Goal: Register for event/course

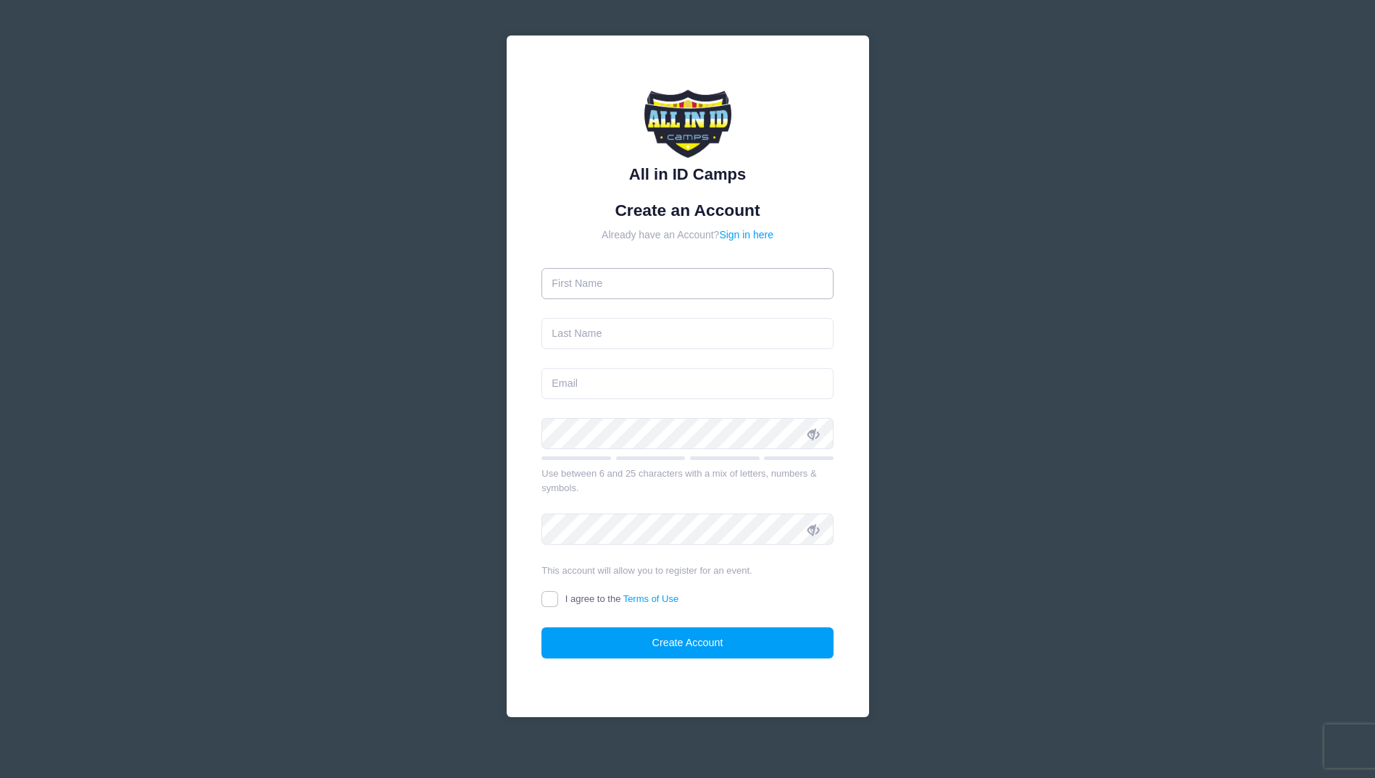
click at [673, 283] on input "text" at bounding box center [687, 283] width 292 height 31
type input "[PERSON_NAME]"
type input "Pulley"
type input "[PERSON_NAME][EMAIL_ADDRESS][DOMAIN_NAME]"
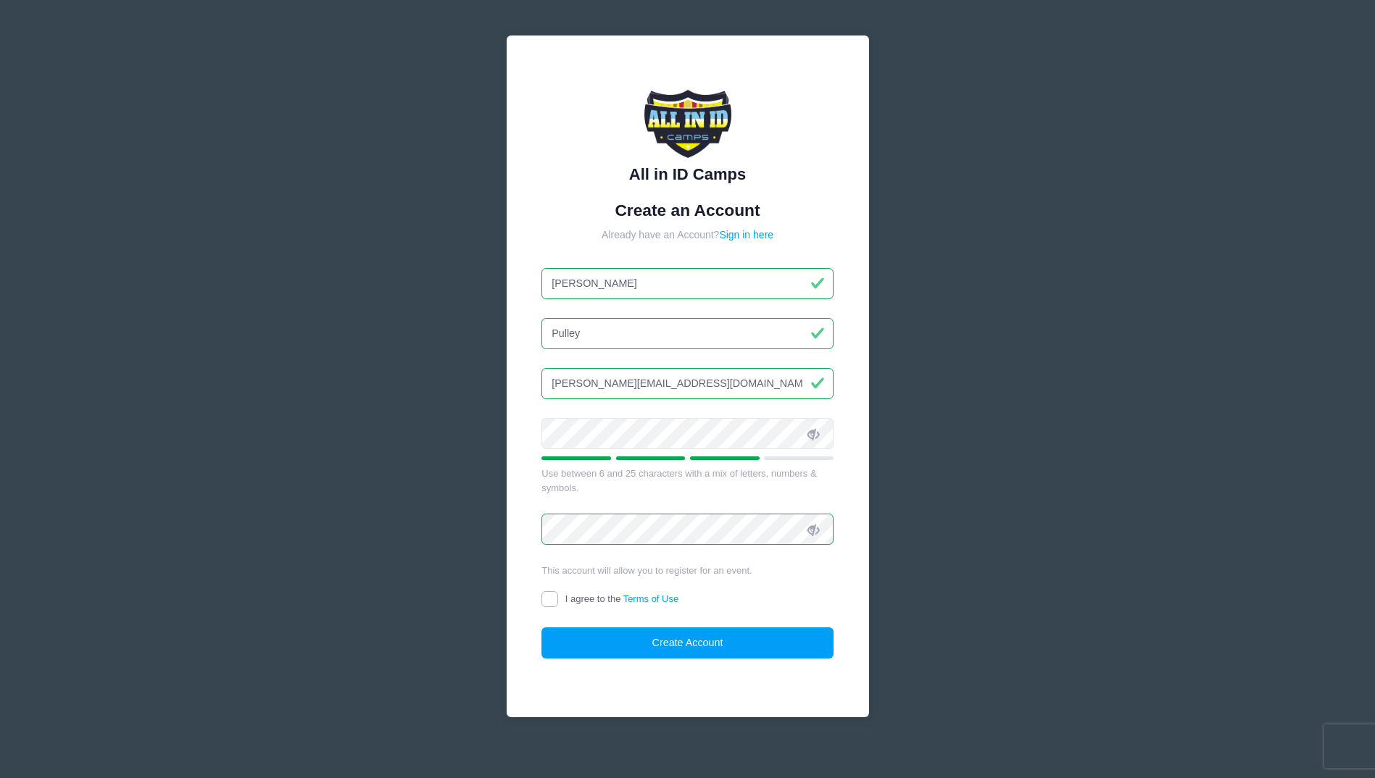
click at [554, 596] on input "I agree to the Terms of Use" at bounding box center [549, 599] width 17 height 17
checkbox input "true"
click at [651, 634] on button "Create Account" at bounding box center [687, 643] width 292 height 31
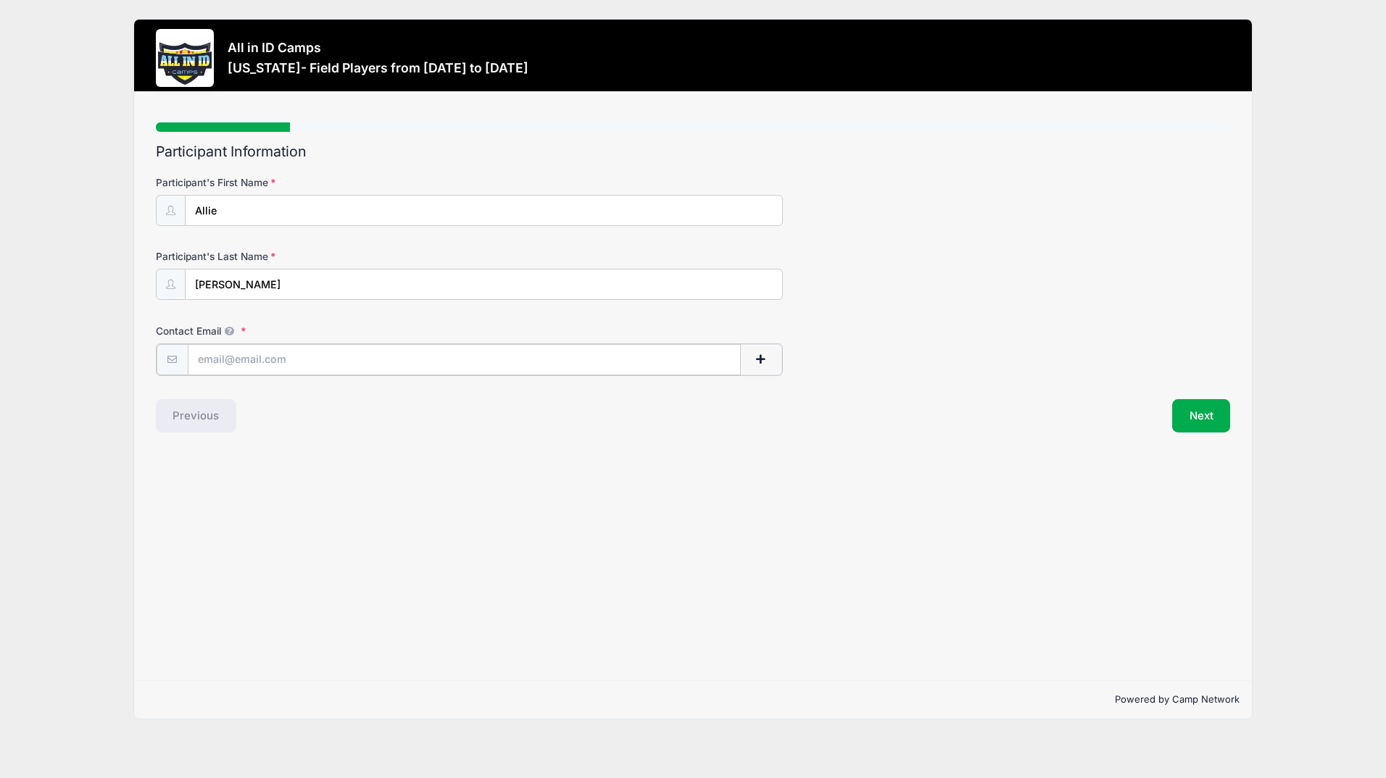
click at [209, 370] on input "Contact Email" at bounding box center [464, 359] width 553 height 31
type input "[EMAIL_ADDRESS][DOMAIN_NAME]"
click at [1204, 408] on button "Next" at bounding box center [1201, 414] width 59 height 33
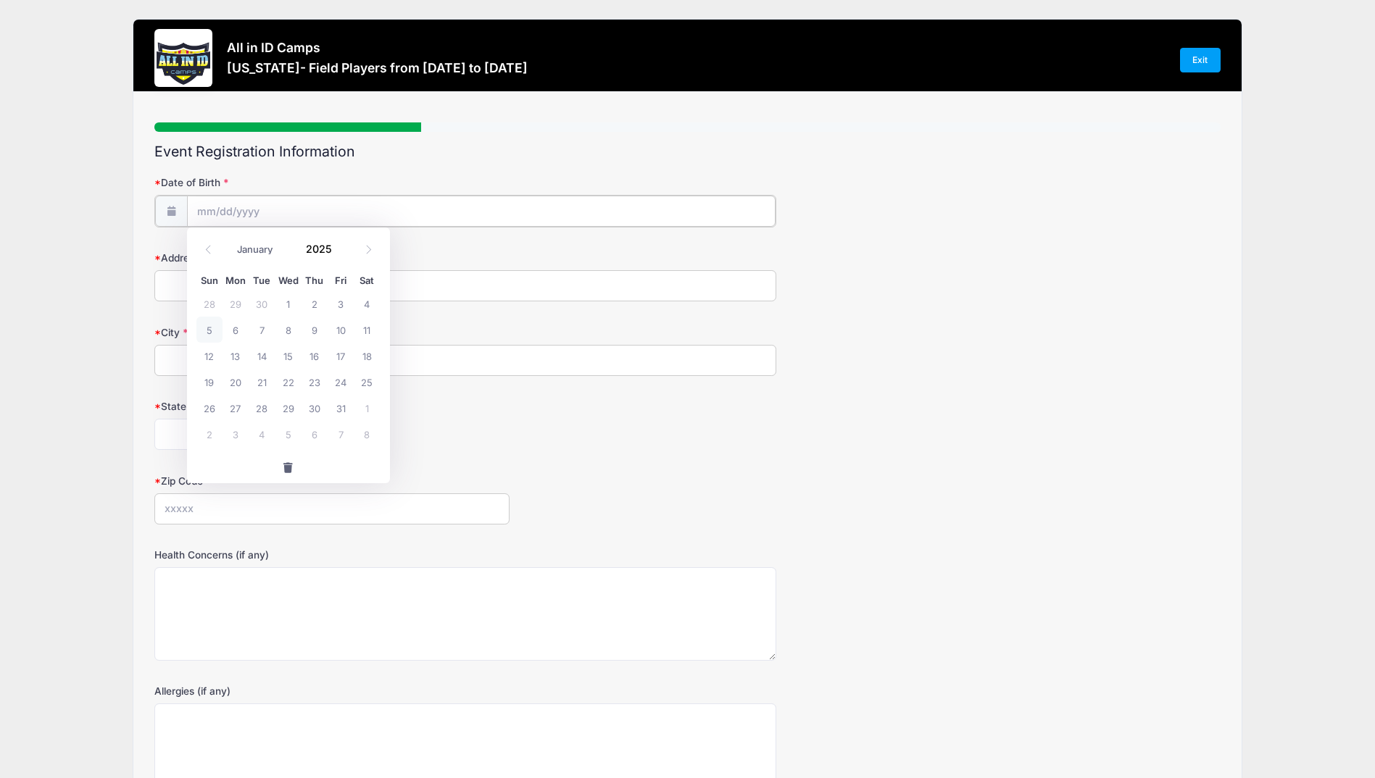
click at [257, 196] on input "Date of Birth" at bounding box center [481, 211] width 588 height 31
click at [253, 204] on input "Date of Birth" at bounding box center [481, 211] width 588 height 31
click at [198, 215] on input "Date of Birth" at bounding box center [481, 211] width 588 height 31
click at [309, 247] on input "2025" at bounding box center [322, 249] width 47 height 22
type input "2009"
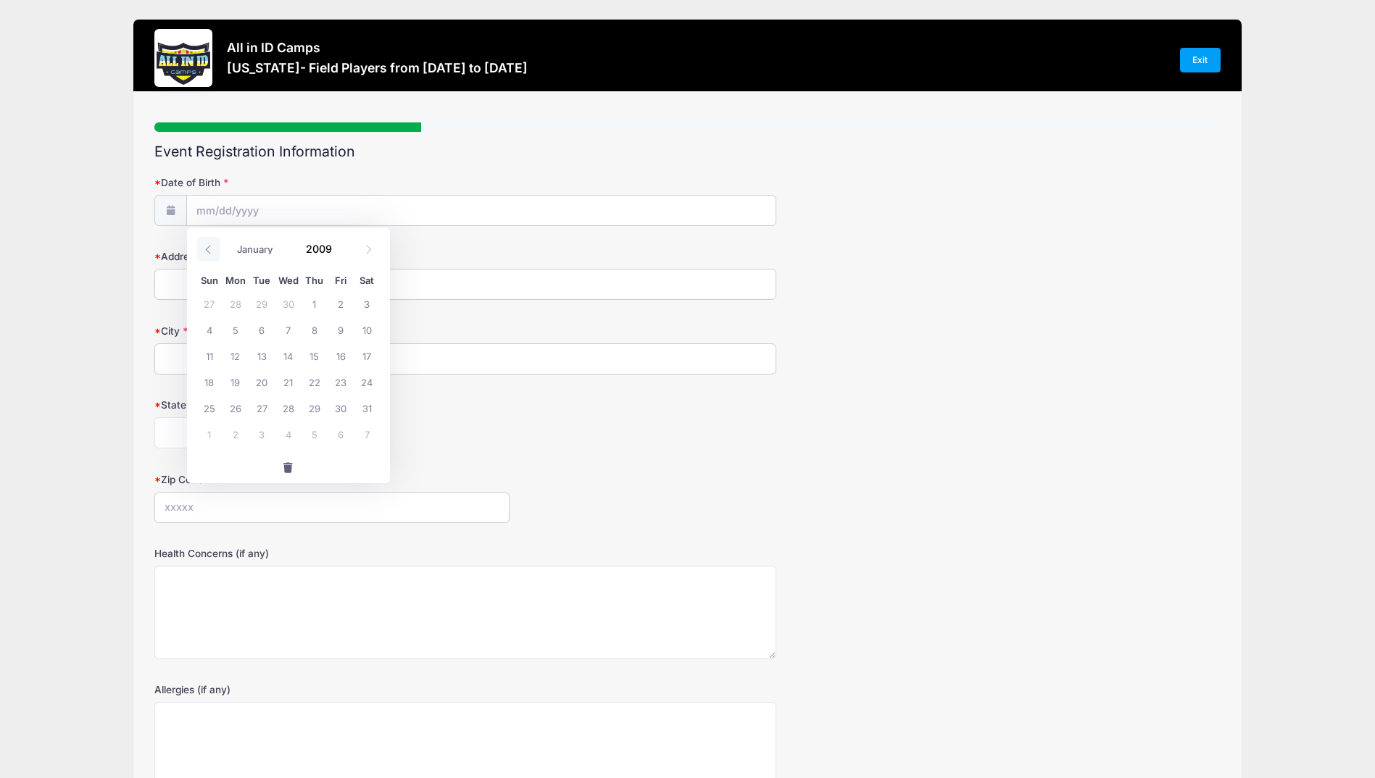
click at [211, 247] on icon at bounding box center [208, 249] width 9 height 9
select select "8"
click at [289, 357] on span "16" at bounding box center [288, 356] width 26 height 26
type input "[DATE]"
click at [256, 286] on input "Address" at bounding box center [465, 284] width 622 height 31
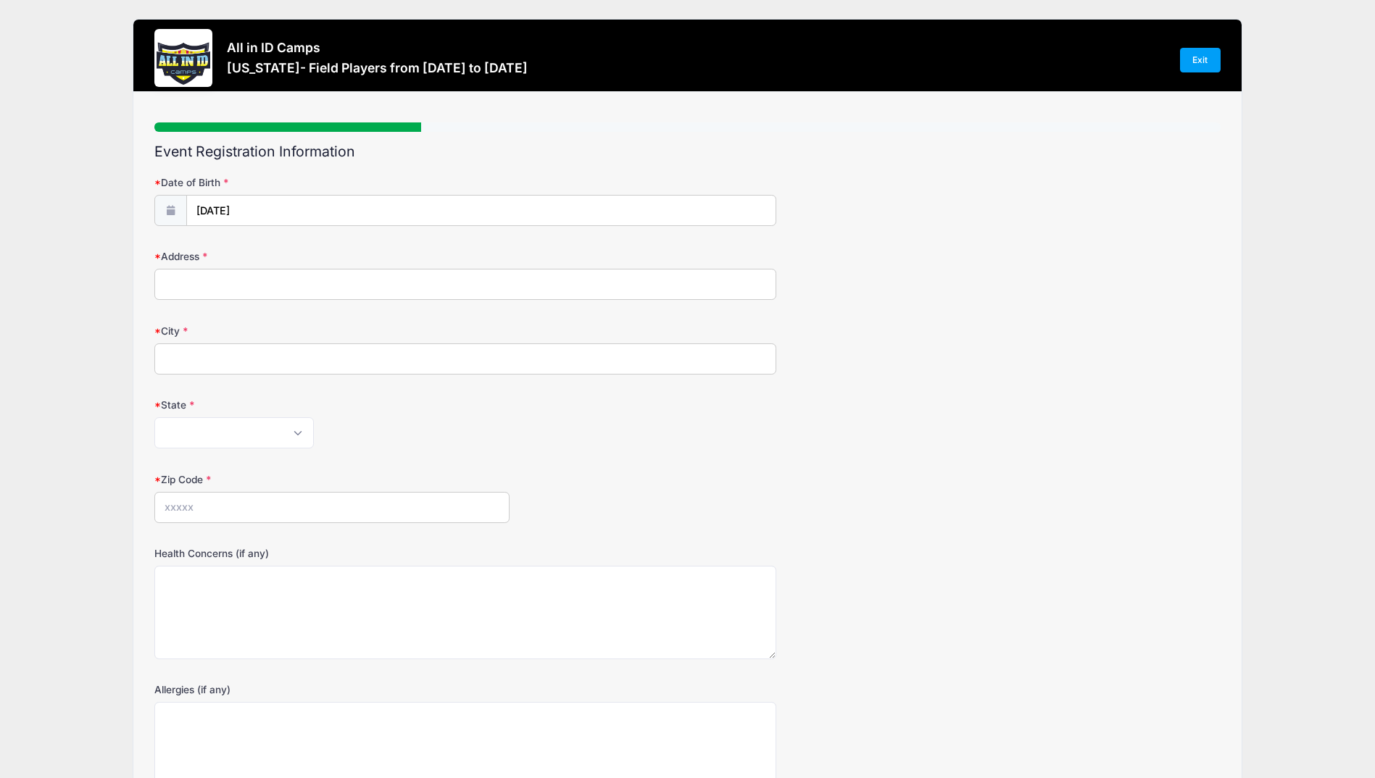
type input "[STREET_ADDRESS]"
type input "[GEOGRAPHIC_DATA]"
select select "OR"
type input "97603"
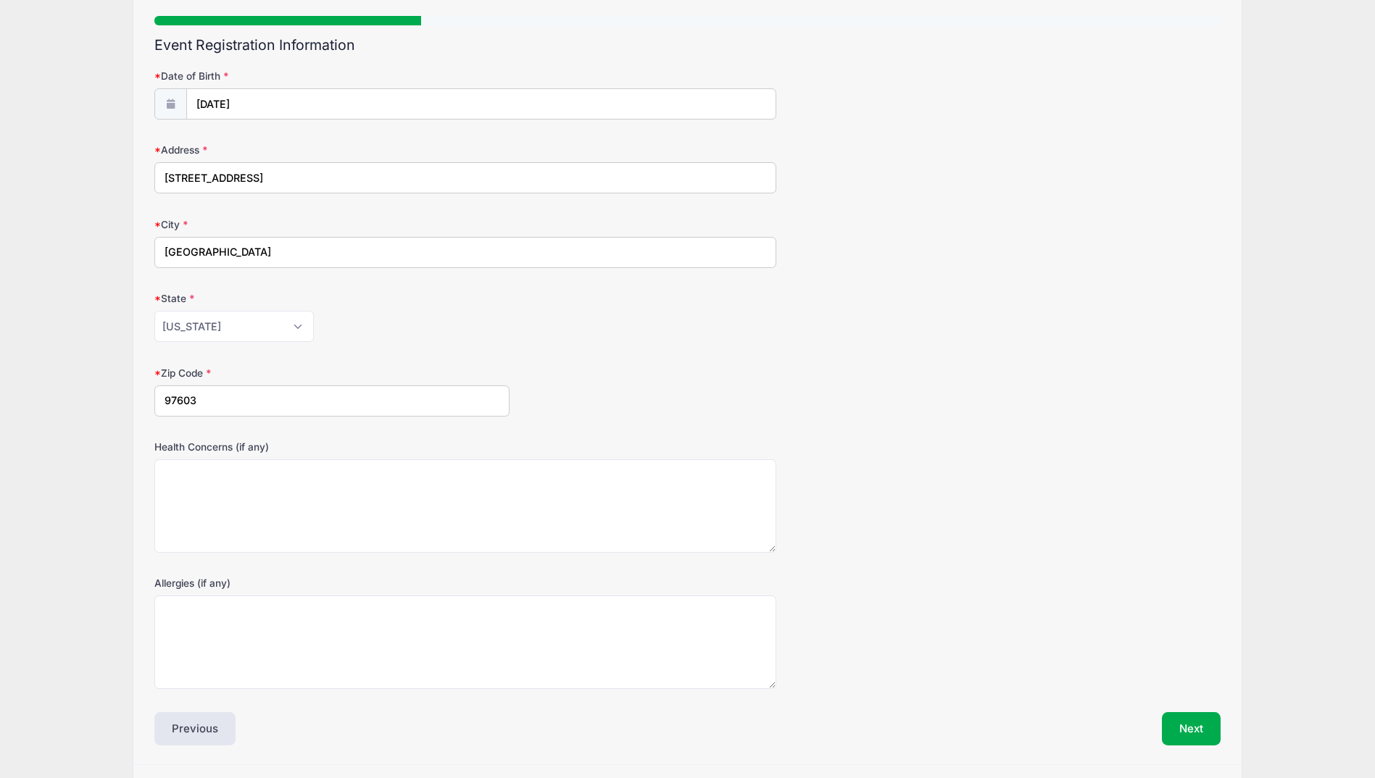
scroll to position [150, 0]
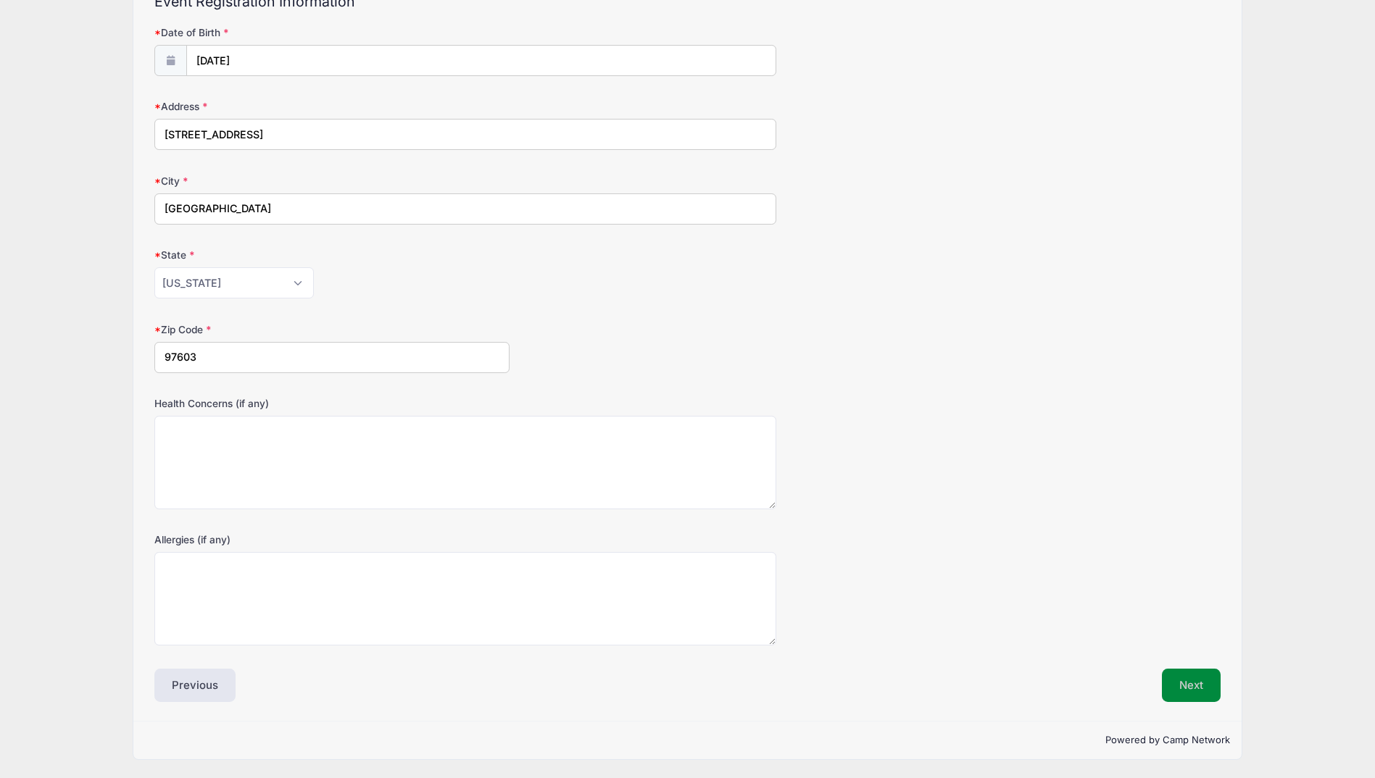
click at [1192, 671] on button "Next" at bounding box center [1191, 685] width 59 height 33
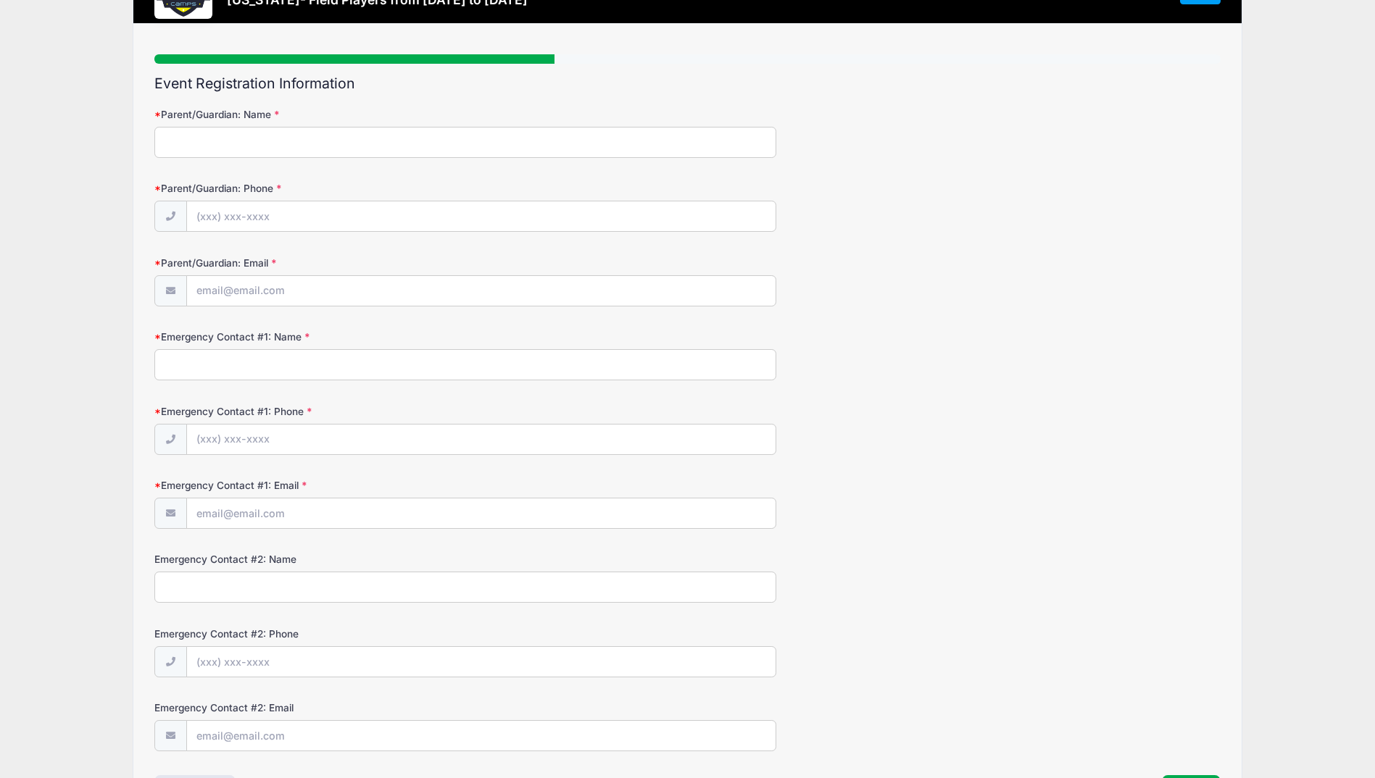
scroll to position [0, 0]
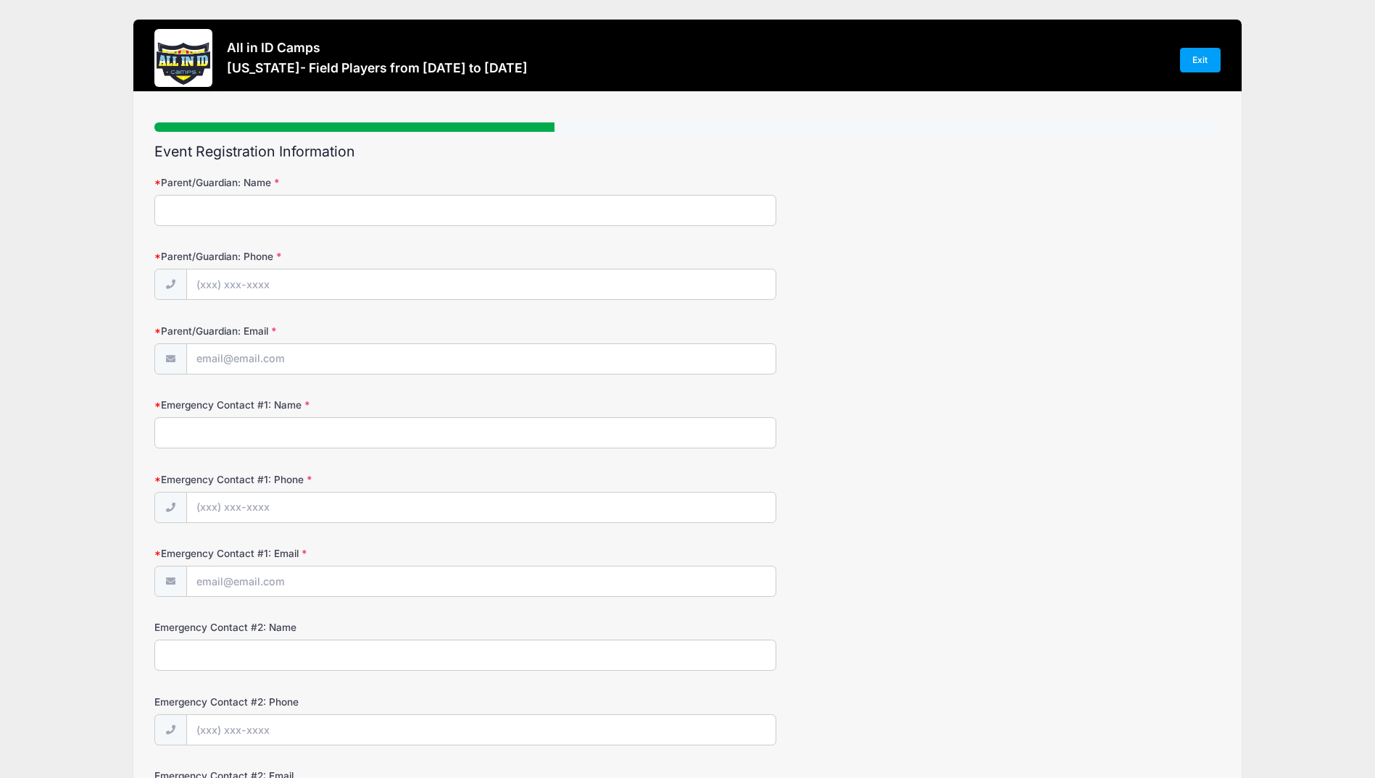
click at [292, 212] on input "Parent/Guardian: Name" at bounding box center [465, 210] width 622 height 31
type input "[PERSON_NAME]"
click at [249, 286] on input "Parent/Guardian: Phone" at bounding box center [481, 285] width 588 height 31
type input "[PHONE_NUMBER]"
click at [201, 354] on input "Parent/Guardian: Email" at bounding box center [481, 359] width 588 height 31
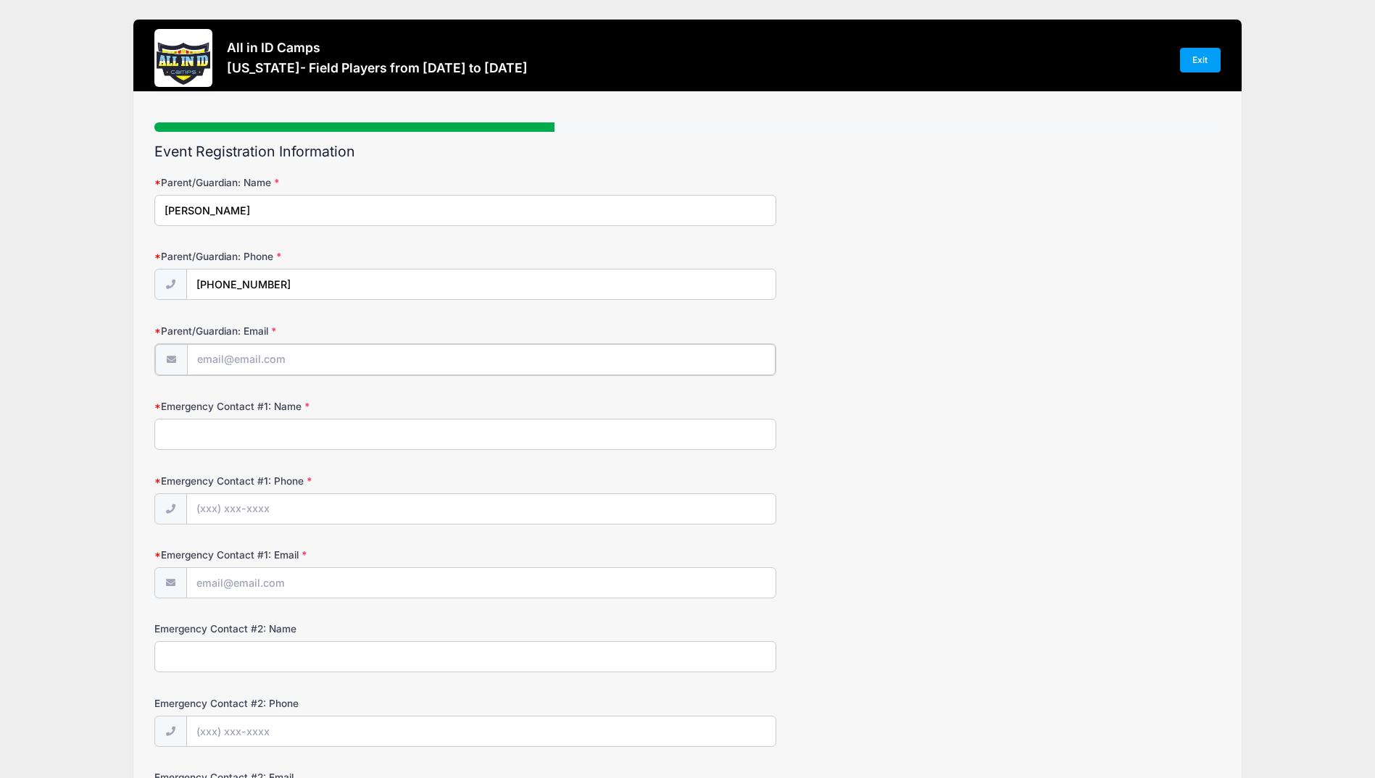
type input "[PERSON_NAME][EMAIL_ADDRESS][DOMAIN_NAME]"
click at [220, 435] on input "Emergency Contact #1: Name" at bounding box center [465, 432] width 622 height 31
type input "[PERSON_NAME]"
type input "[PHONE_NUMBER]"
type input "[EMAIL_ADDRESS][DOMAIN_NAME]"
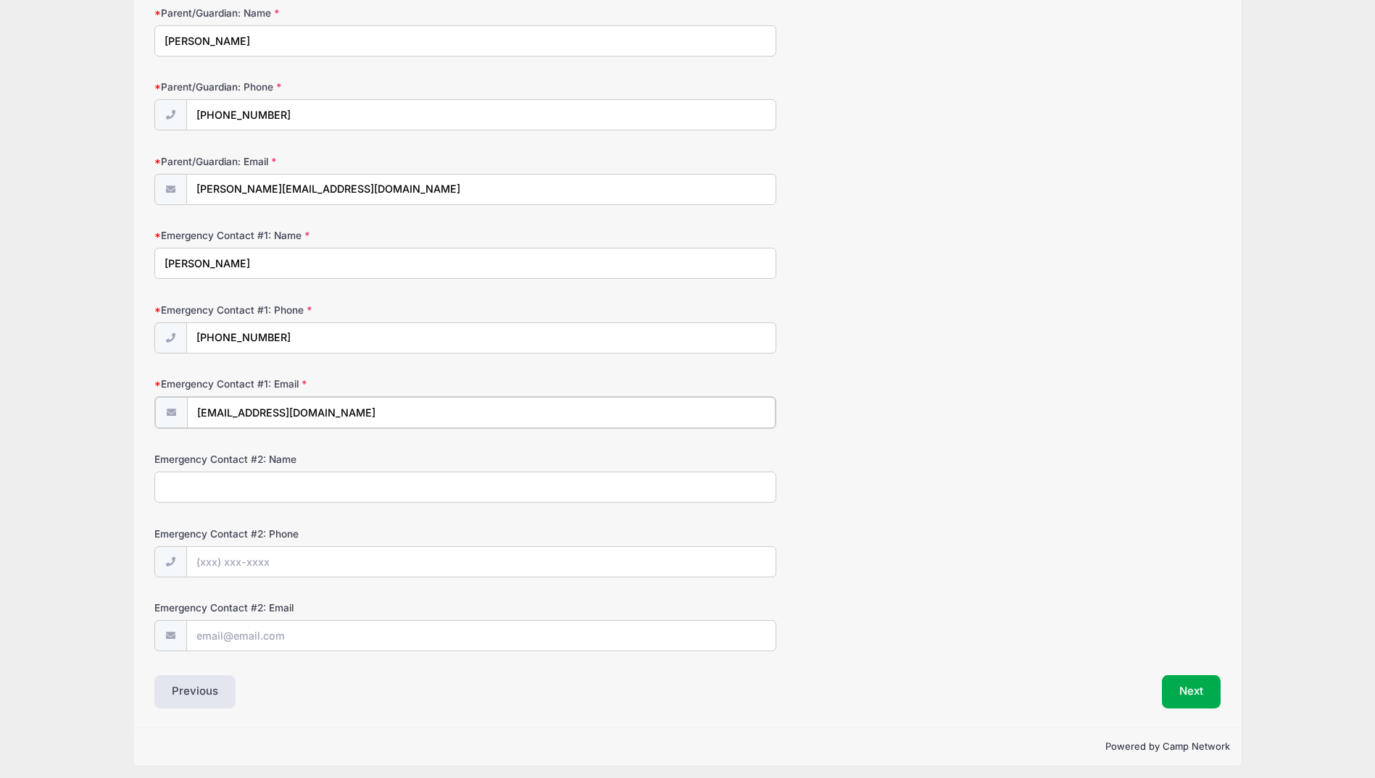
scroll to position [176, 0]
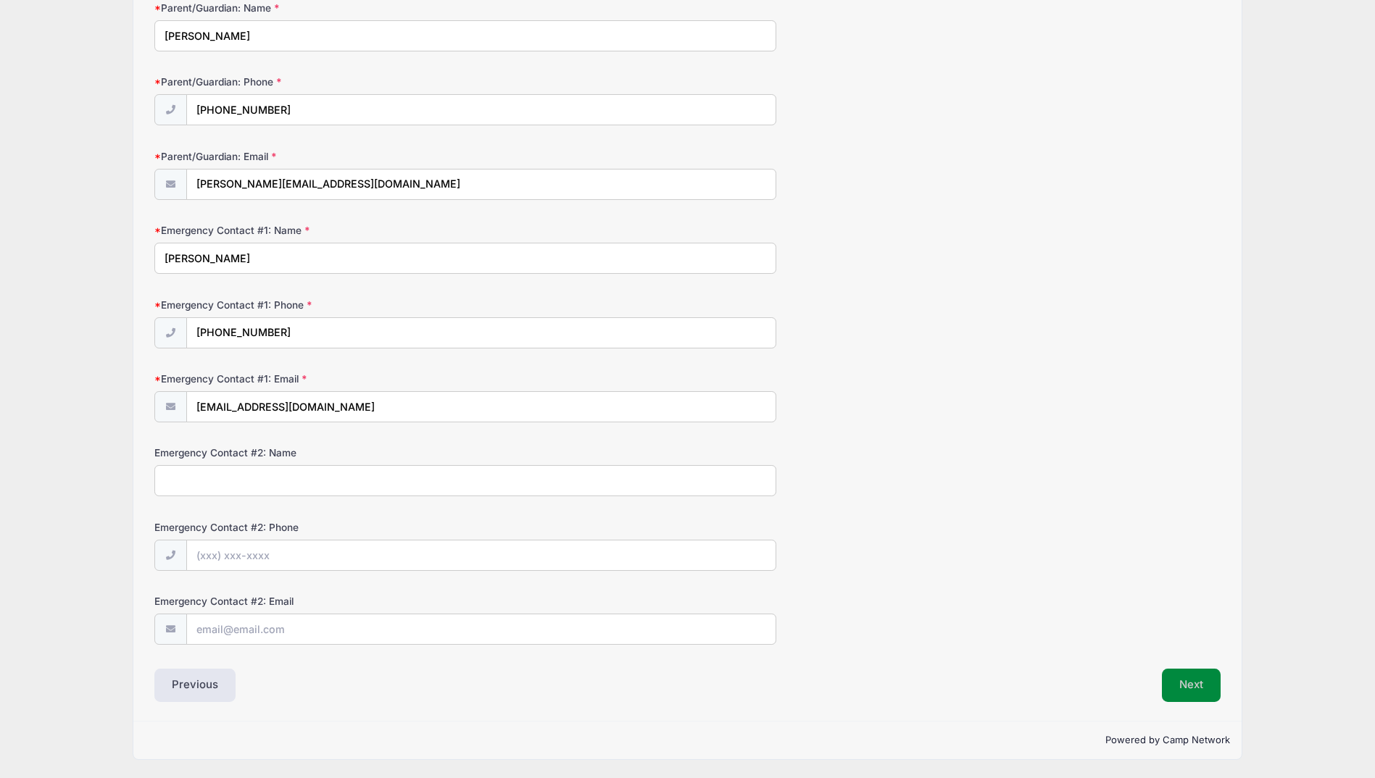
click at [1175, 685] on button "Next" at bounding box center [1191, 685] width 59 height 33
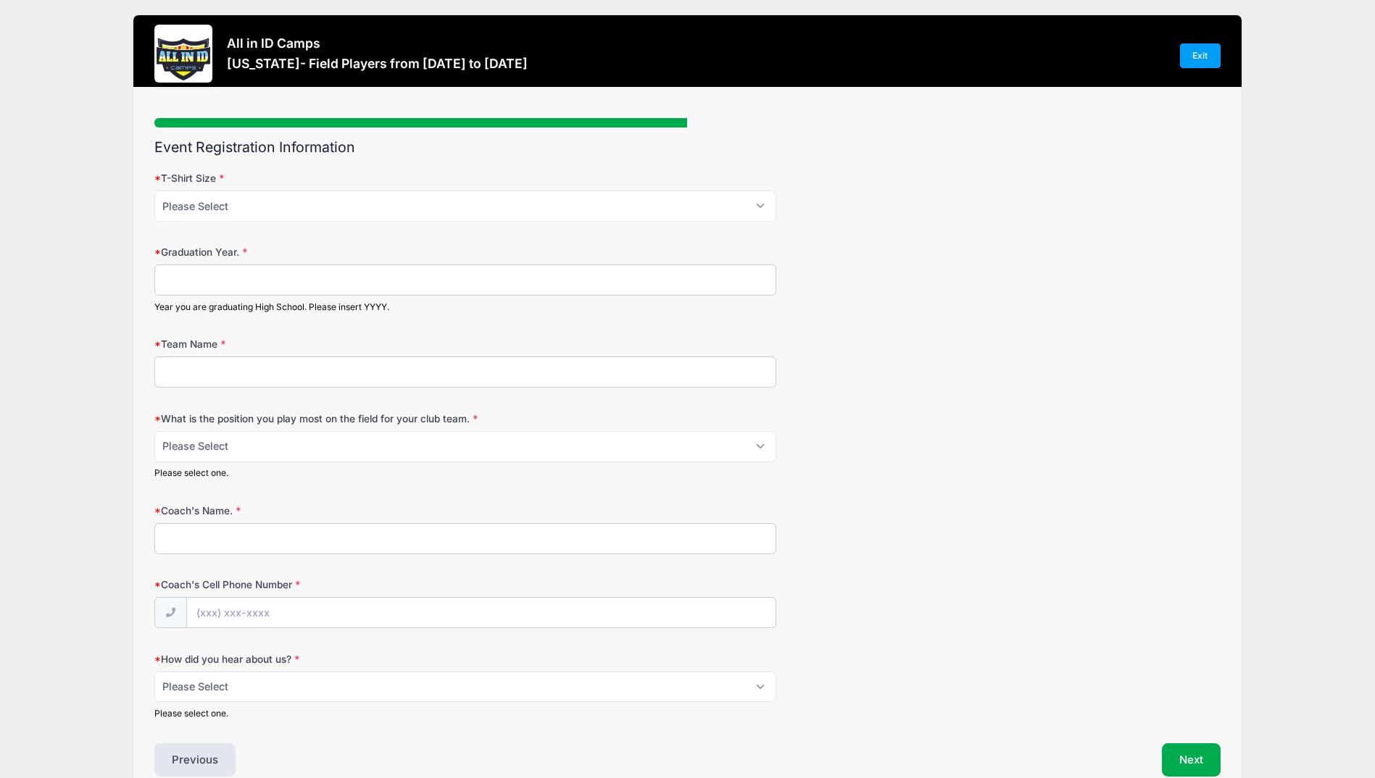
scroll to position [0, 0]
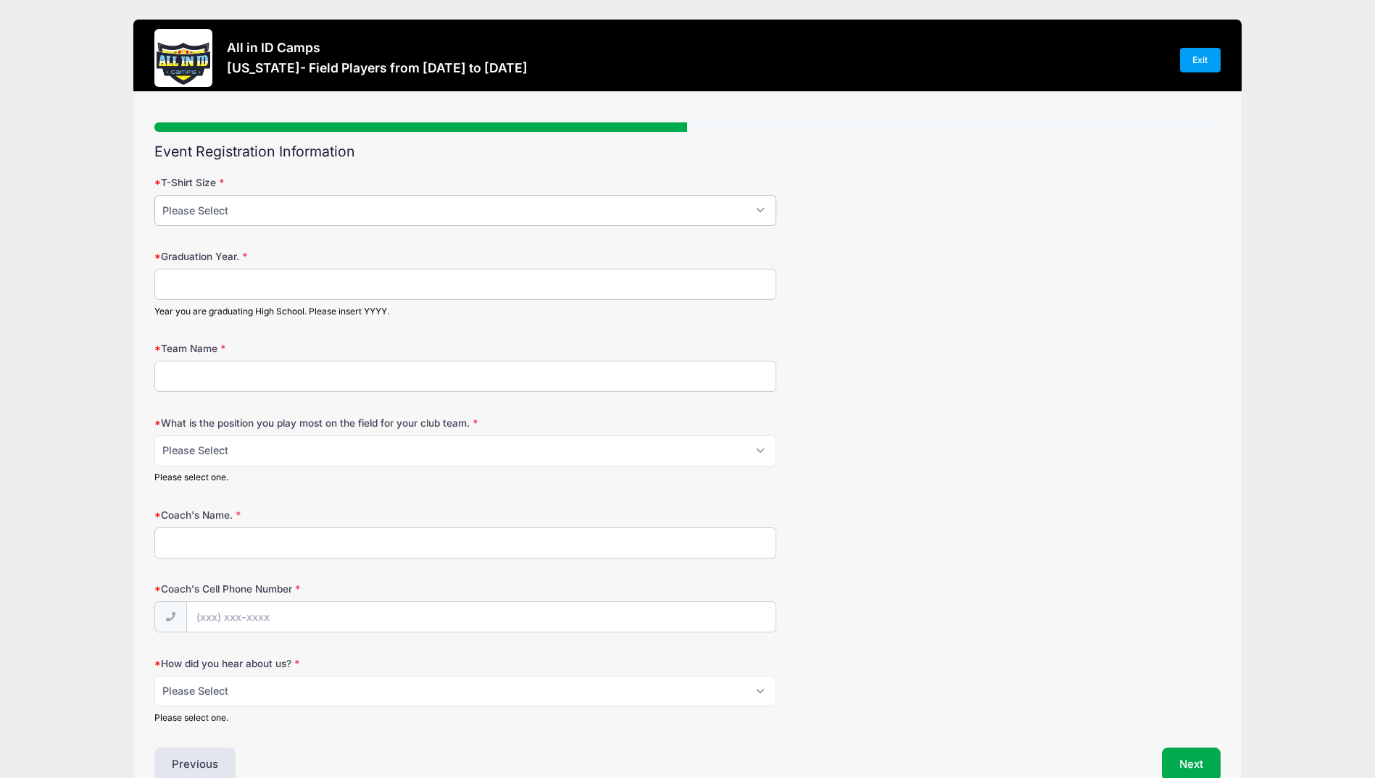
click at [467, 212] on select "Please Select YM YL AS AM AL AXL" at bounding box center [465, 210] width 622 height 31
select select "AS"
click at [154, 195] on select "Please Select YM YL AS AM AL AXL" at bounding box center [465, 210] width 622 height 31
click at [375, 276] on input "Graduation Year." at bounding box center [465, 284] width 622 height 31
type input "2028"
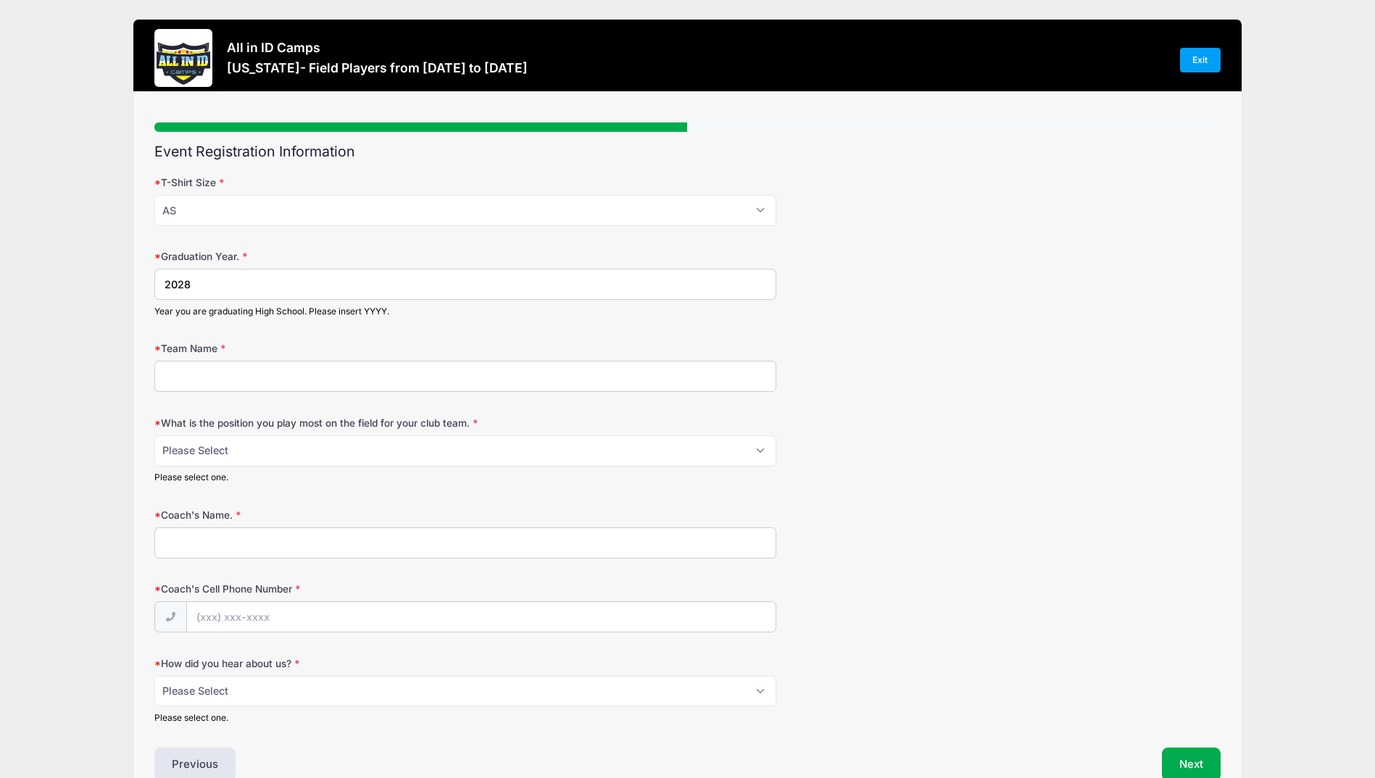
click at [314, 381] on input "Team Name" at bounding box center [465, 376] width 622 height 31
type input "[GEOGRAPHIC_DATA]"
click at [262, 537] on input "Coach's Name." at bounding box center [465, 543] width 622 height 31
click at [268, 447] on select "Please Select 1-GK 2-RB 3-LB 4-CB 5-CB 6-DCM 7- Right Winger 8- CM 9-Striker 10…" at bounding box center [465, 451] width 622 height 31
select select "9-Striker"
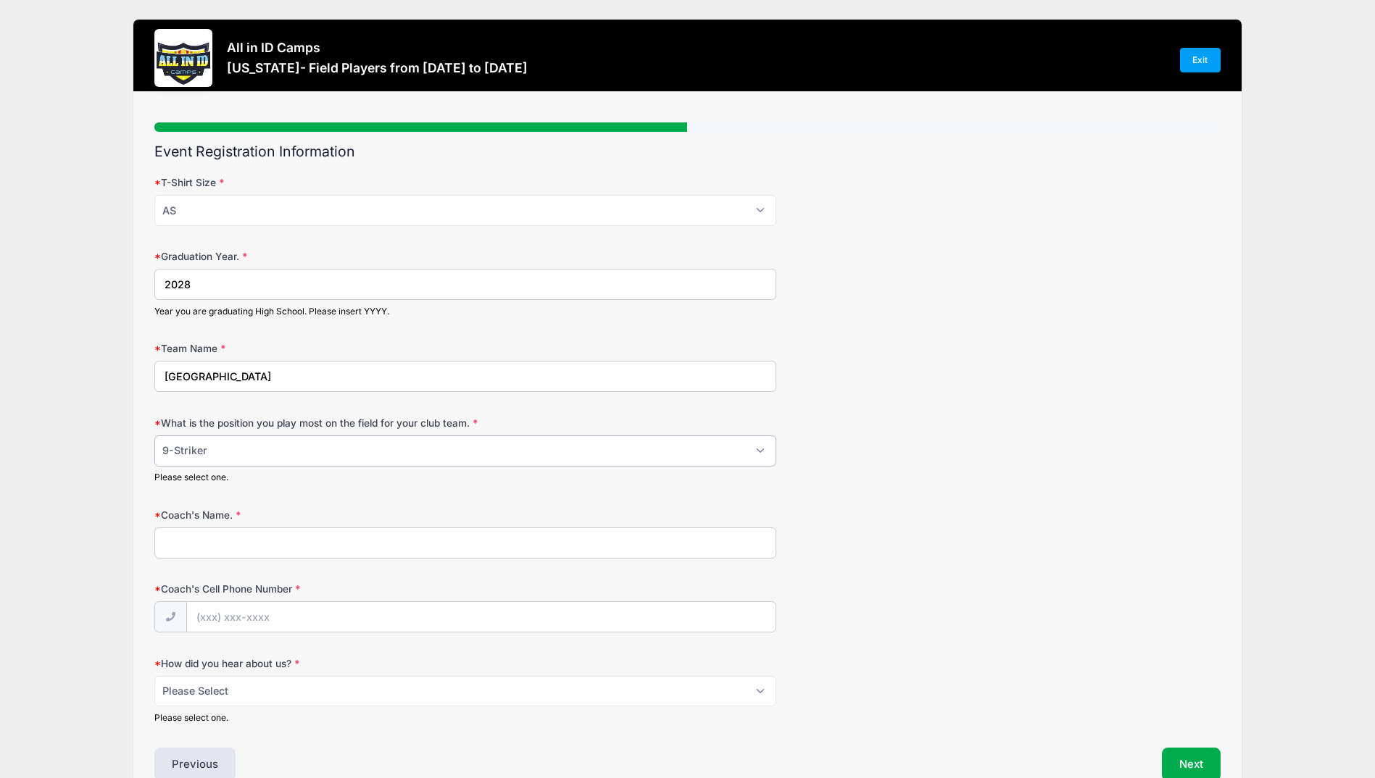
click at [154, 436] on select "Please Select 1-GK 2-RB 3-LB 4-CB 5-CB 6-DCM 7- Right Winger 8- CM 9-Striker 10…" at bounding box center [465, 451] width 622 height 31
click at [245, 537] on input "Coach's Name." at bounding box center [465, 543] width 622 height 31
type input "[PERSON_NAME]"
click at [233, 632] on form "T-Shirt Size Please Select YM YL AS AM AL AXL Graduation Year. 2028 Year you ar…" at bounding box center [686, 449] width 1065 height 549
click at [232, 607] on input "Coach's Cell Phone Number" at bounding box center [481, 617] width 588 height 31
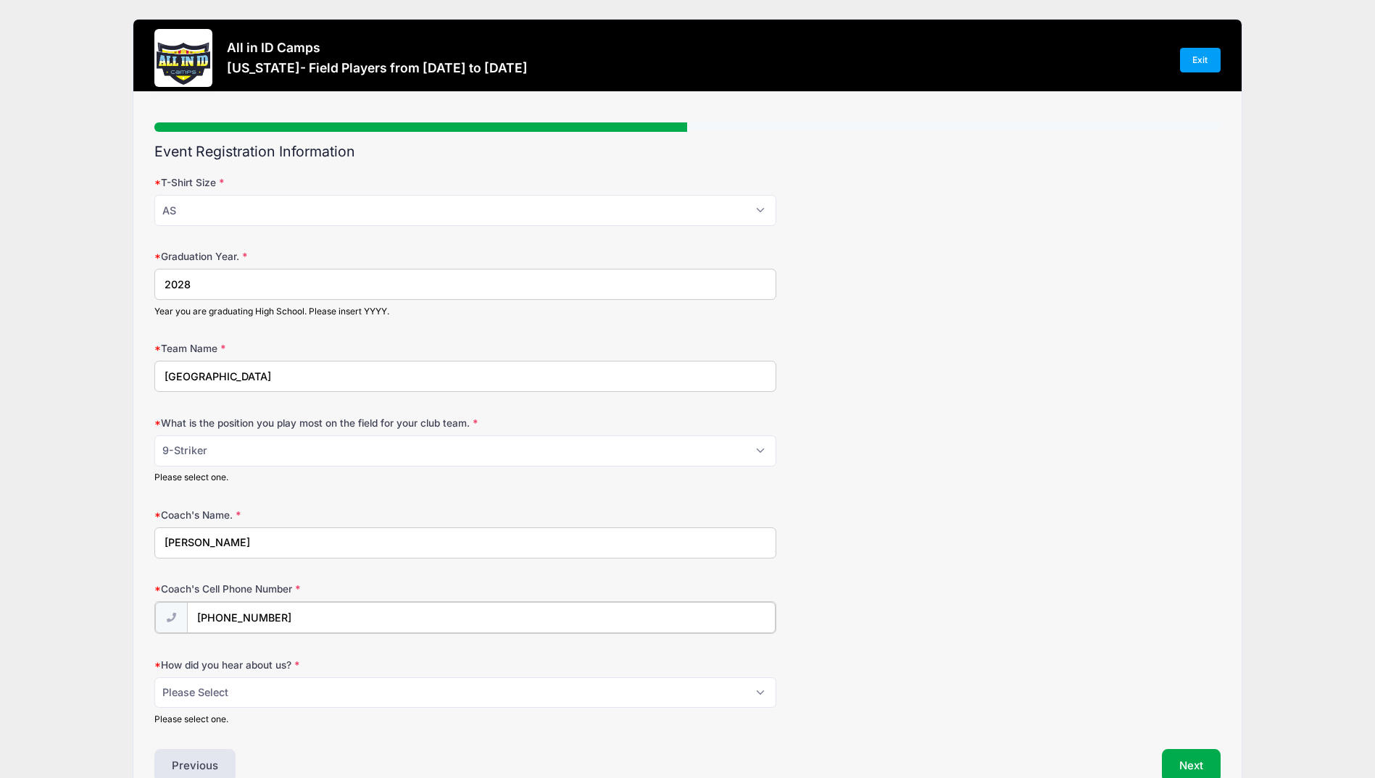
type input "[PHONE_NUMBER]"
click at [312, 691] on select "Please Select Email Website Friend Coach Facebook Instagram Google Card at Tour…" at bounding box center [465, 691] width 622 height 31
click at [154, 676] on select "Please Select Email Website Friend Coach Facebook Instagram Google Card at Tour…" at bounding box center [465, 691] width 622 height 31
click at [235, 693] on select "Please Select Email Website Friend Coach Facebook Instagram Google Card at Tour…" at bounding box center [465, 691] width 622 height 31
click at [154, 676] on select "Please Select Email Website Friend Coach Facebook Instagram Google Card at Tour…" at bounding box center [465, 691] width 622 height 31
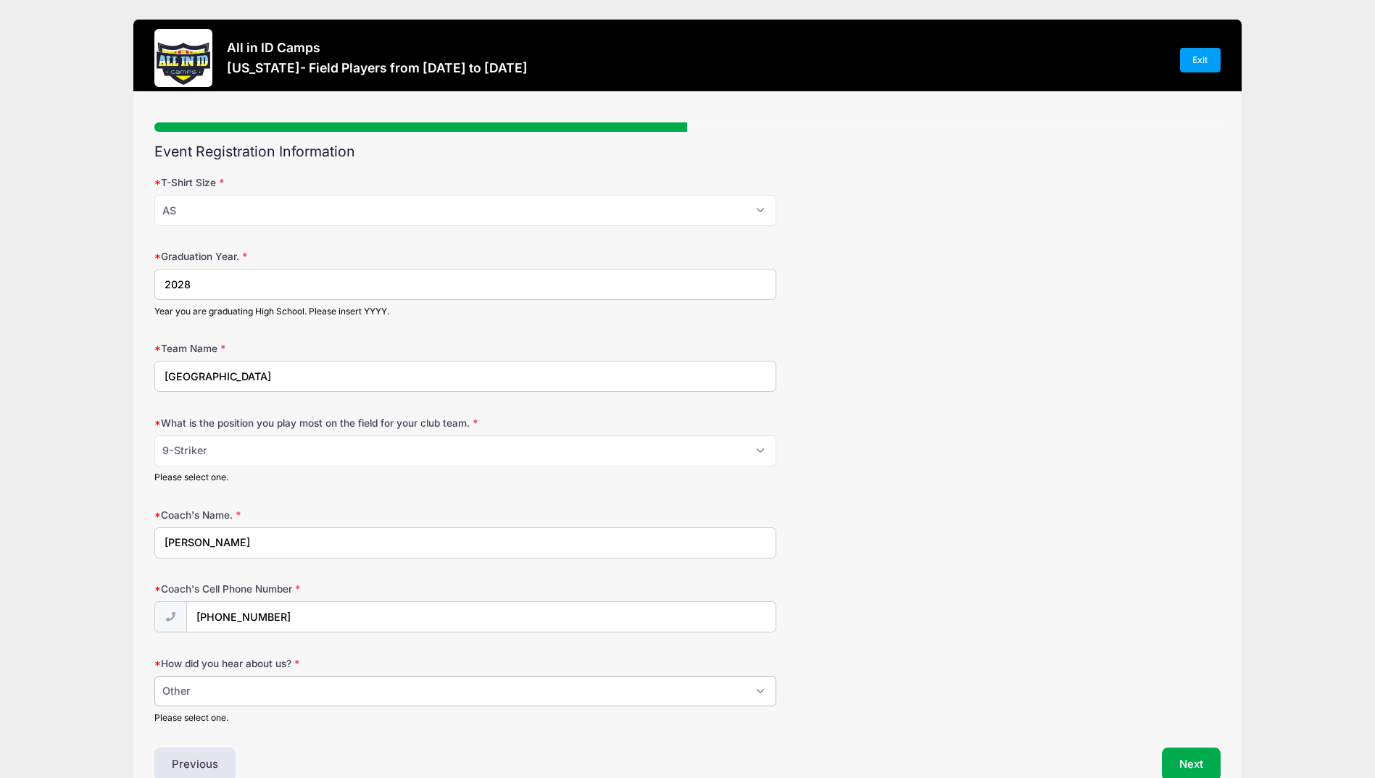
scroll to position [80, 0]
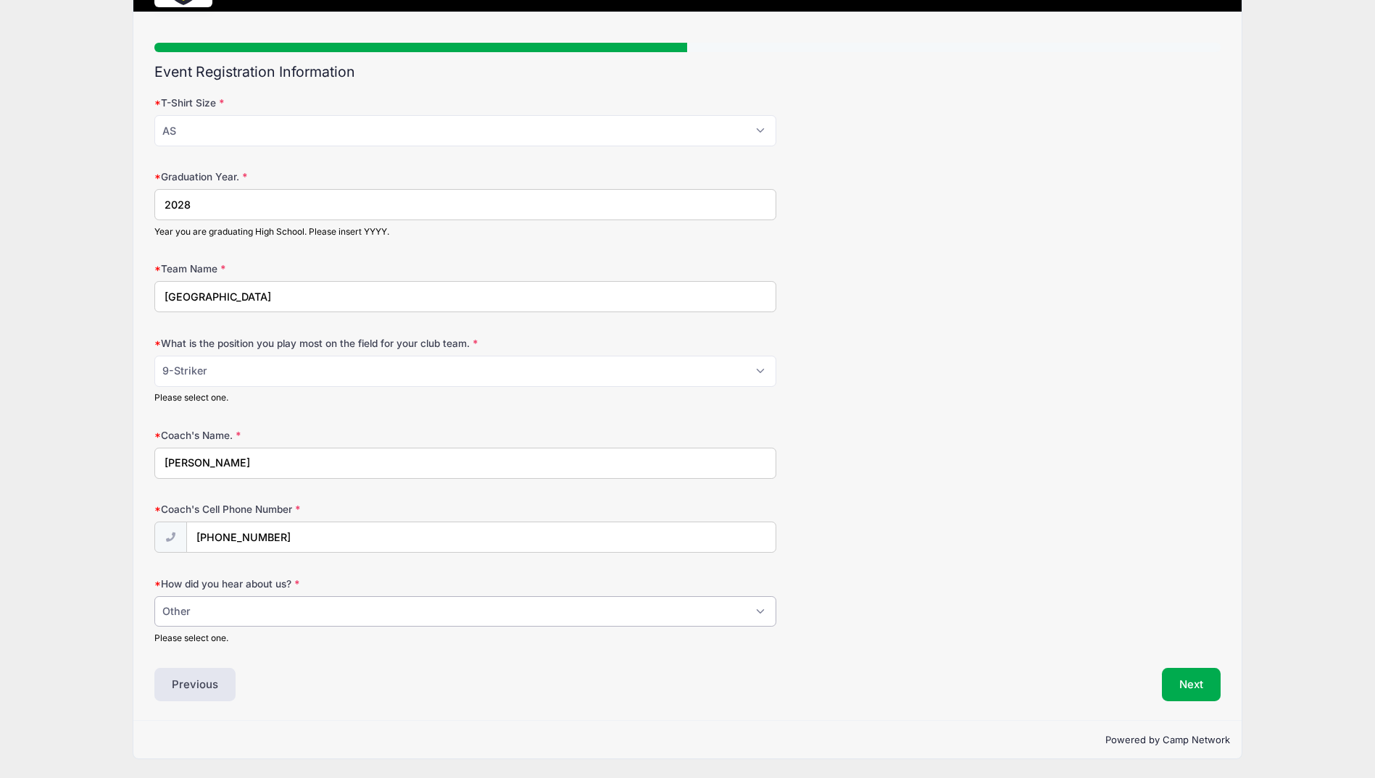
click at [317, 620] on select "Please Select Email Website Friend Coach Facebook Instagram Google Card at Tour…" at bounding box center [465, 611] width 622 height 31
select select "Website"
click at [154, 596] on select "Please Select Email Website Friend Coach Facebook Instagram Google Card at Tour…" at bounding box center [465, 611] width 622 height 31
click at [1208, 680] on button "Next" at bounding box center [1191, 684] width 59 height 33
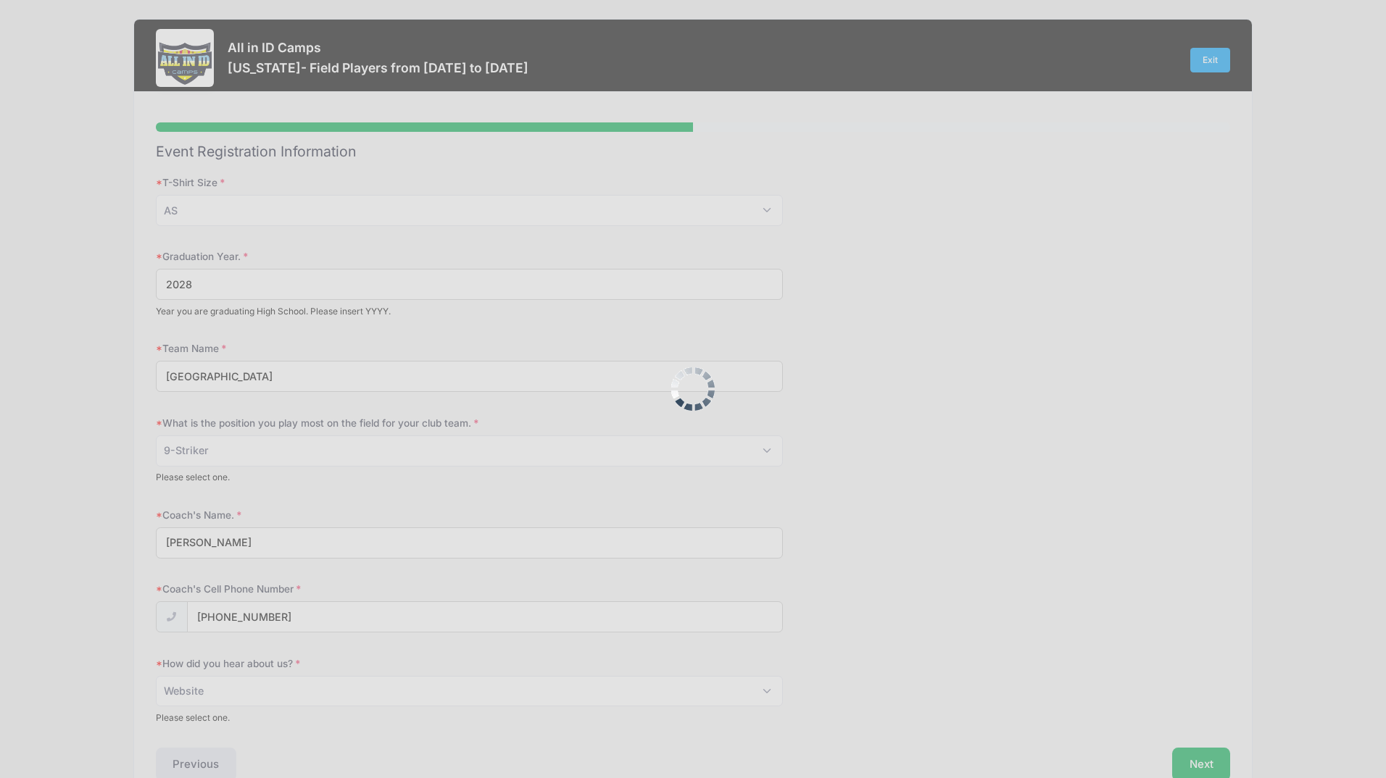
scroll to position [0, 0]
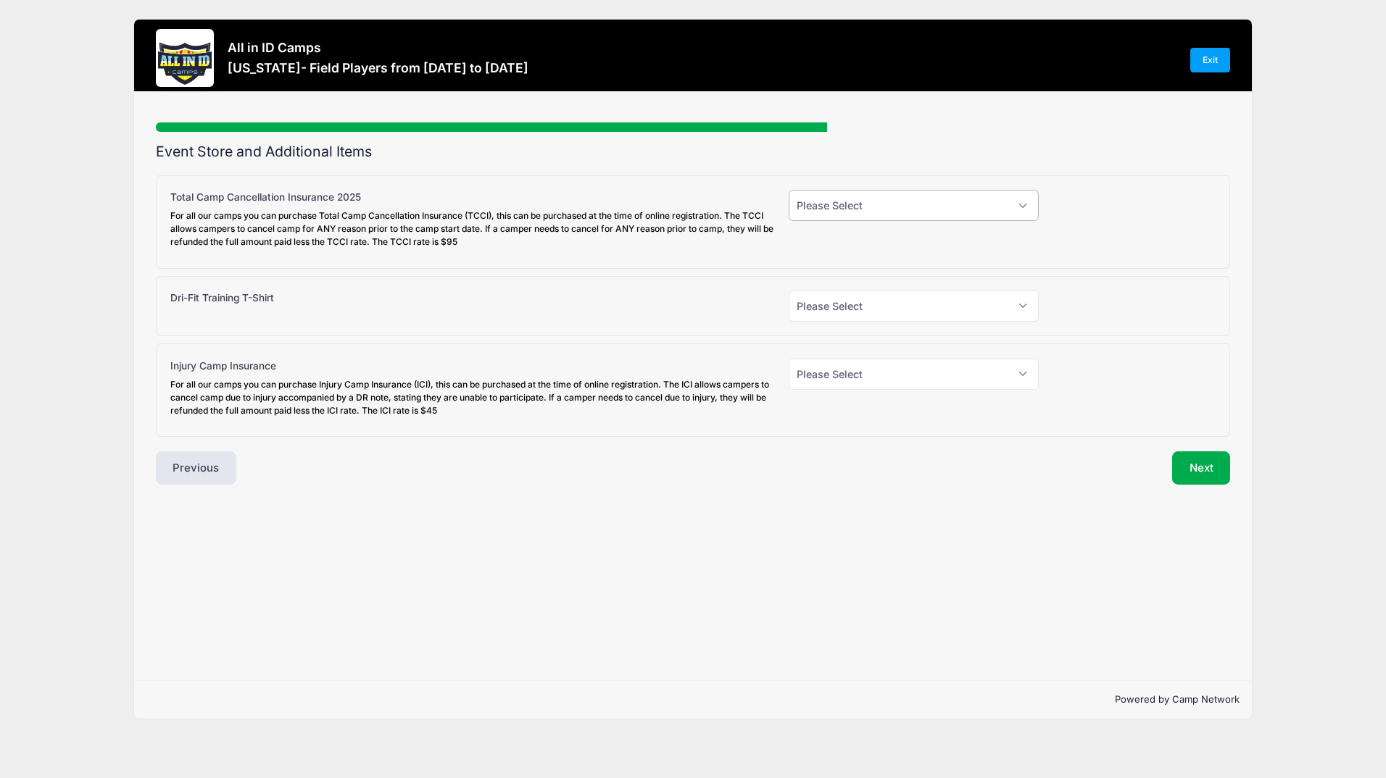
click at [894, 215] on select "Please Select Yes (+$95.00) No" at bounding box center [913, 205] width 251 height 31
select select "0"
click at [788, 190] on select "Please Select Yes (+$95.00) No" at bounding box center [913, 205] width 251 height 31
click at [837, 312] on select "Please Select Yes (+$30.00) No" at bounding box center [913, 306] width 251 height 31
select select "1"
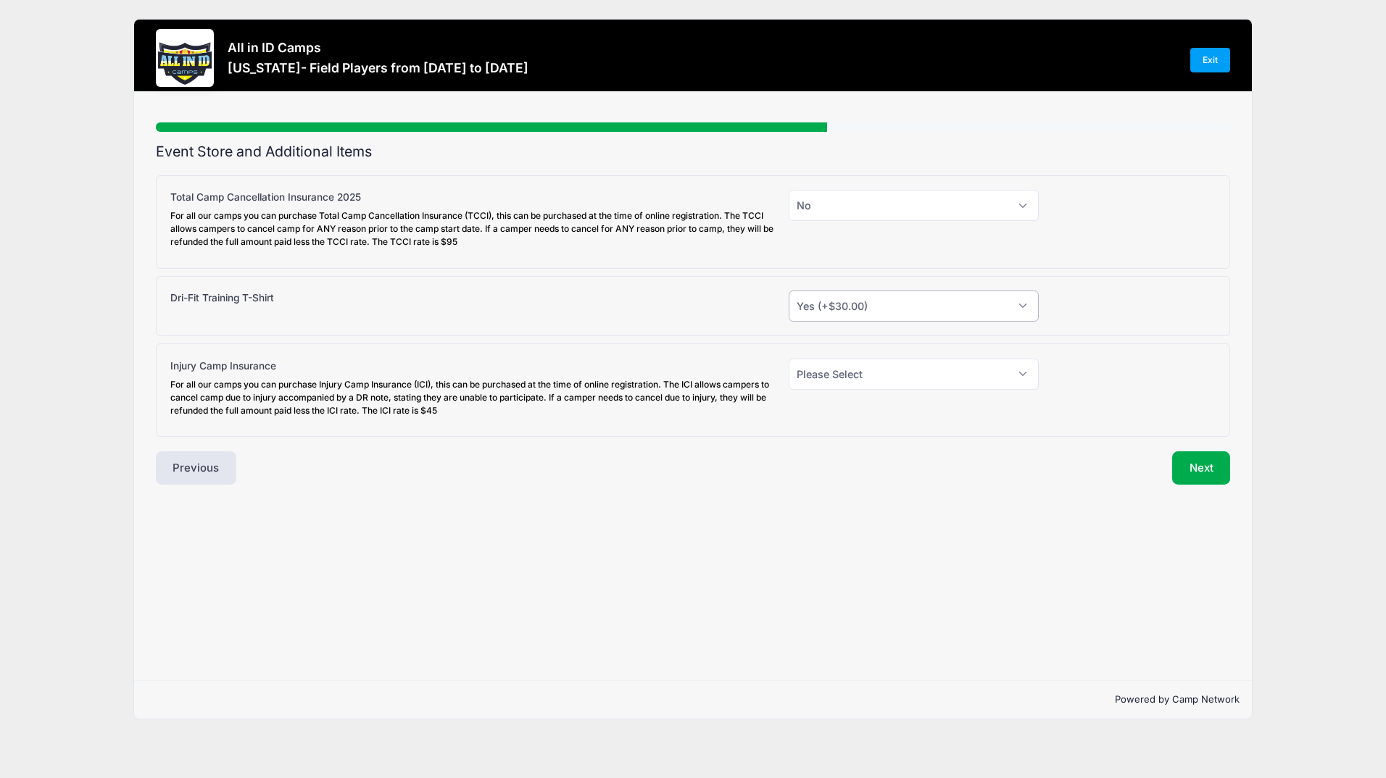
click at [788, 291] on select "Please Select Yes (+$30.00) No" at bounding box center [913, 306] width 251 height 31
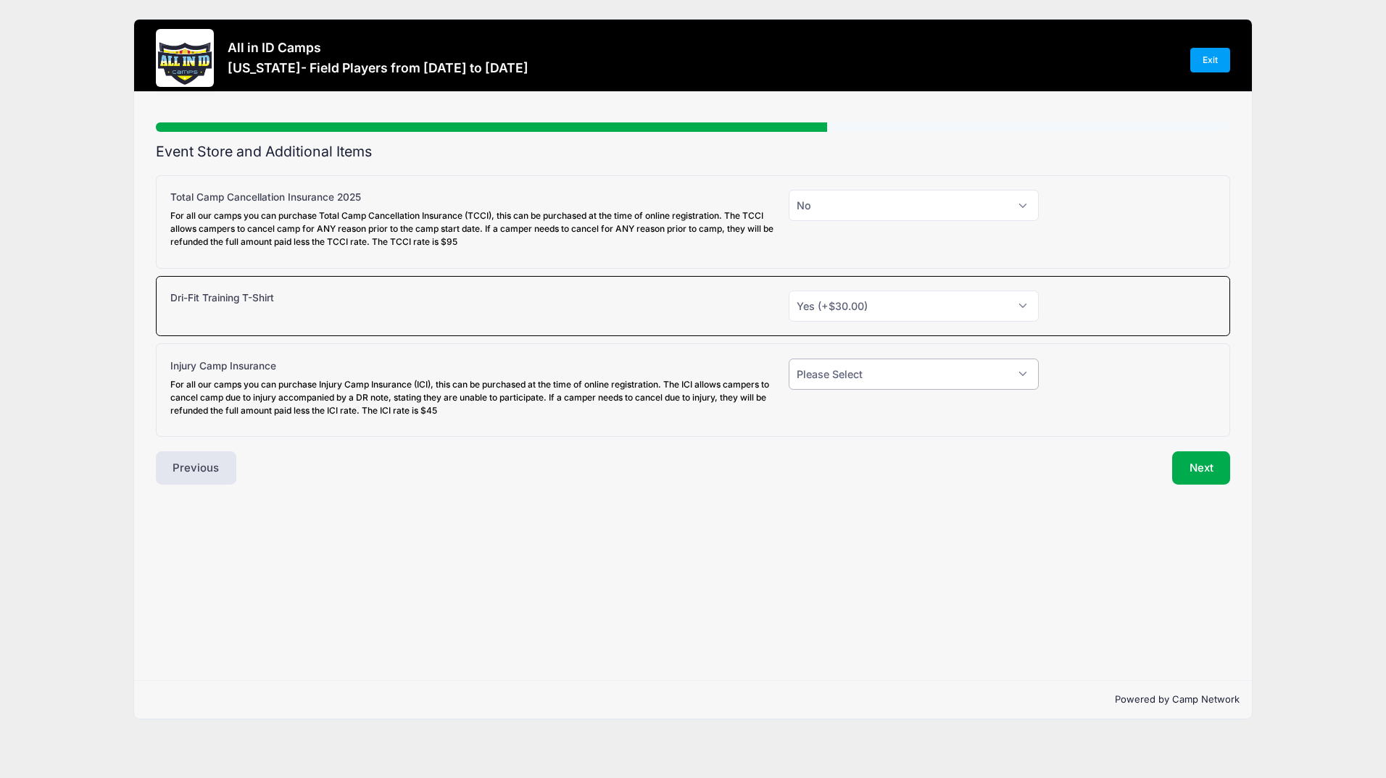
click at [819, 377] on select "Please Select Yes (+$45.00) No" at bounding box center [913, 374] width 251 height 31
select select "0"
click at [788, 359] on select "Please Select Yes (+$45.00) No" at bounding box center [913, 374] width 251 height 31
click at [1203, 466] on button "Next" at bounding box center [1201, 467] width 59 height 33
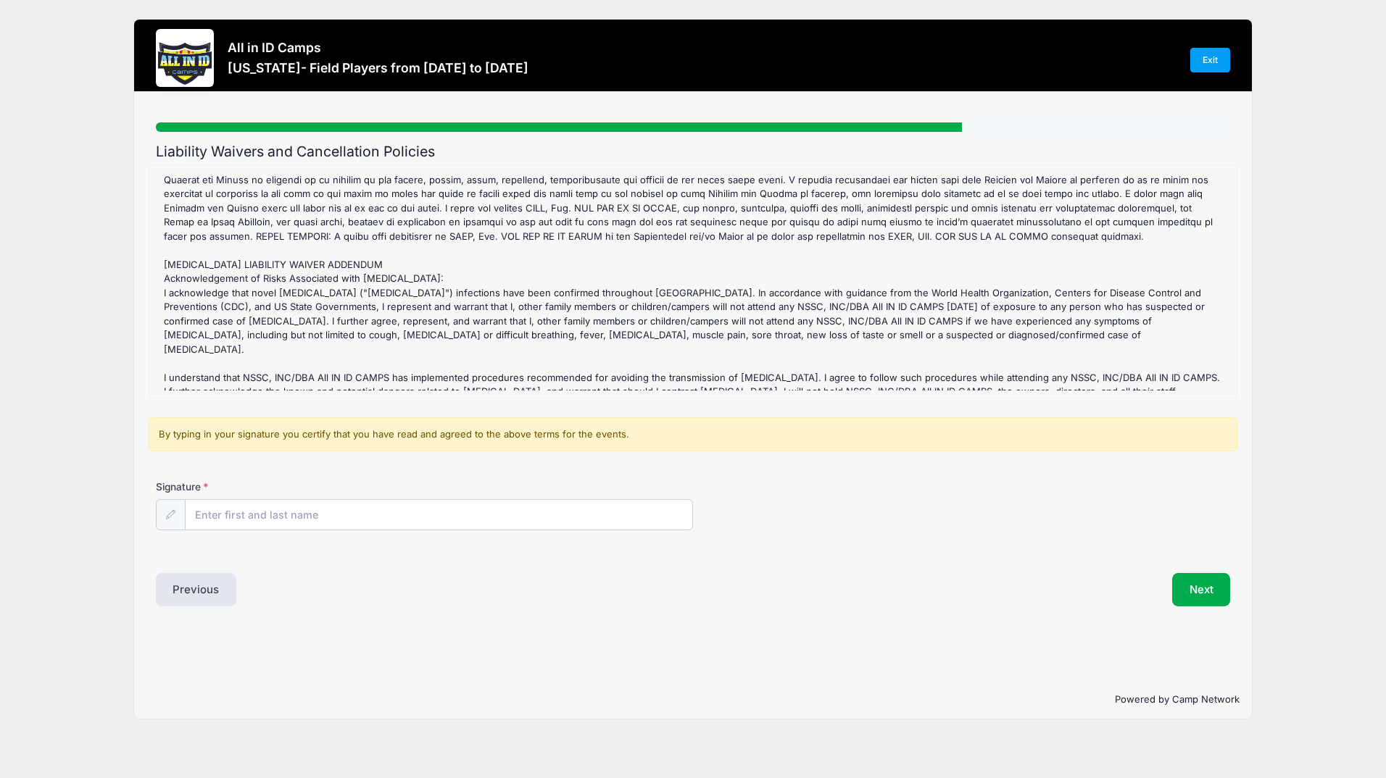
scroll to position [659, 0]
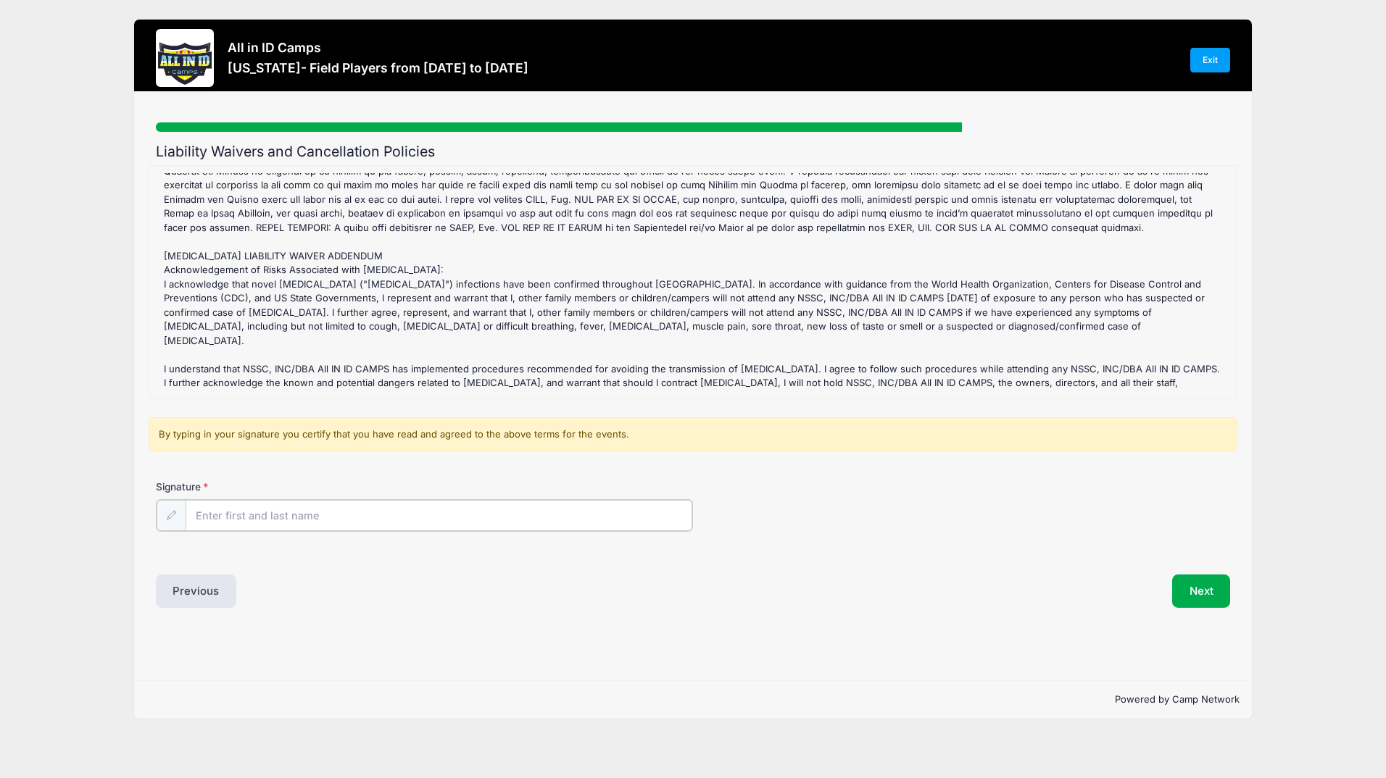
click at [490, 509] on input "Signature" at bounding box center [439, 515] width 507 height 31
type input "[PERSON_NAME]"
click at [1212, 594] on button "Next" at bounding box center [1201, 589] width 59 height 33
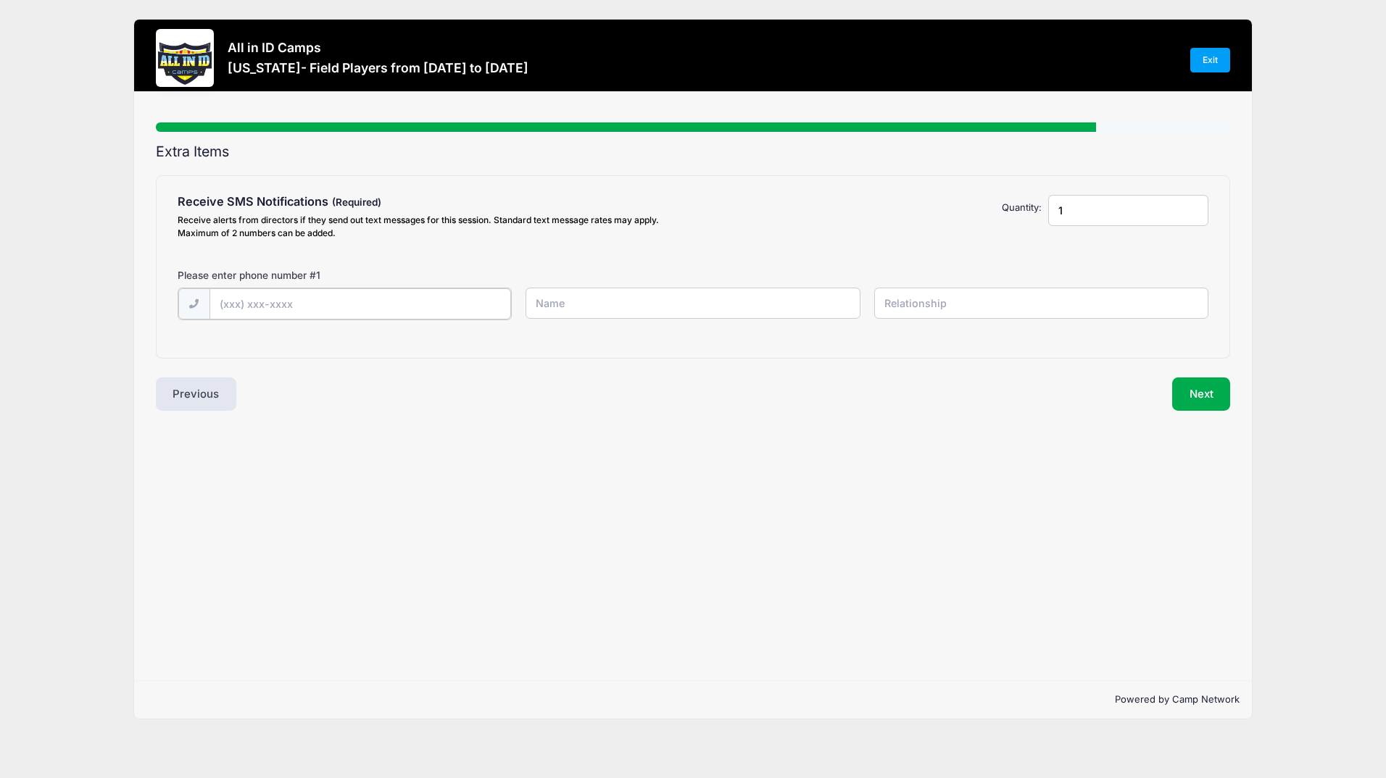
click at [299, 301] on input "text" at bounding box center [359, 303] width 301 height 31
type input "[PHONE_NUMBER]"
click at [1081, 209] on input "1" at bounding box center [1128, 210] width 160 height 31
type input "2"
click at [1194, 208] on input "2" at bounding box center [1128, 210] width 160 height 31
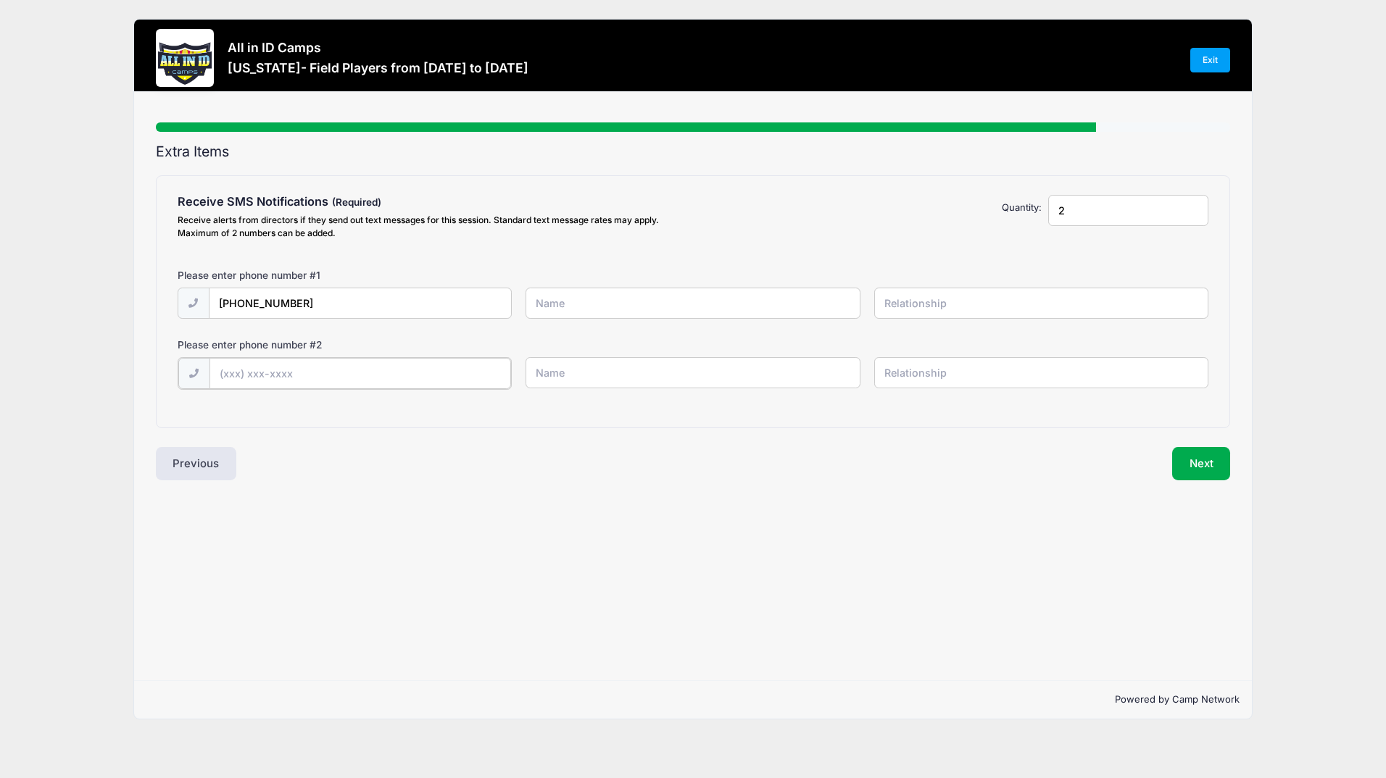
click at [219, 376] on input "text" at bounding box center [359, 373] width 301 height 31
type input "[PHONE_NUMBER]"
click at [573, 369] on input "text" at bounding box center [692, 372] width 334 height 31
type input "[PERSON_NAME]"
type input "player"
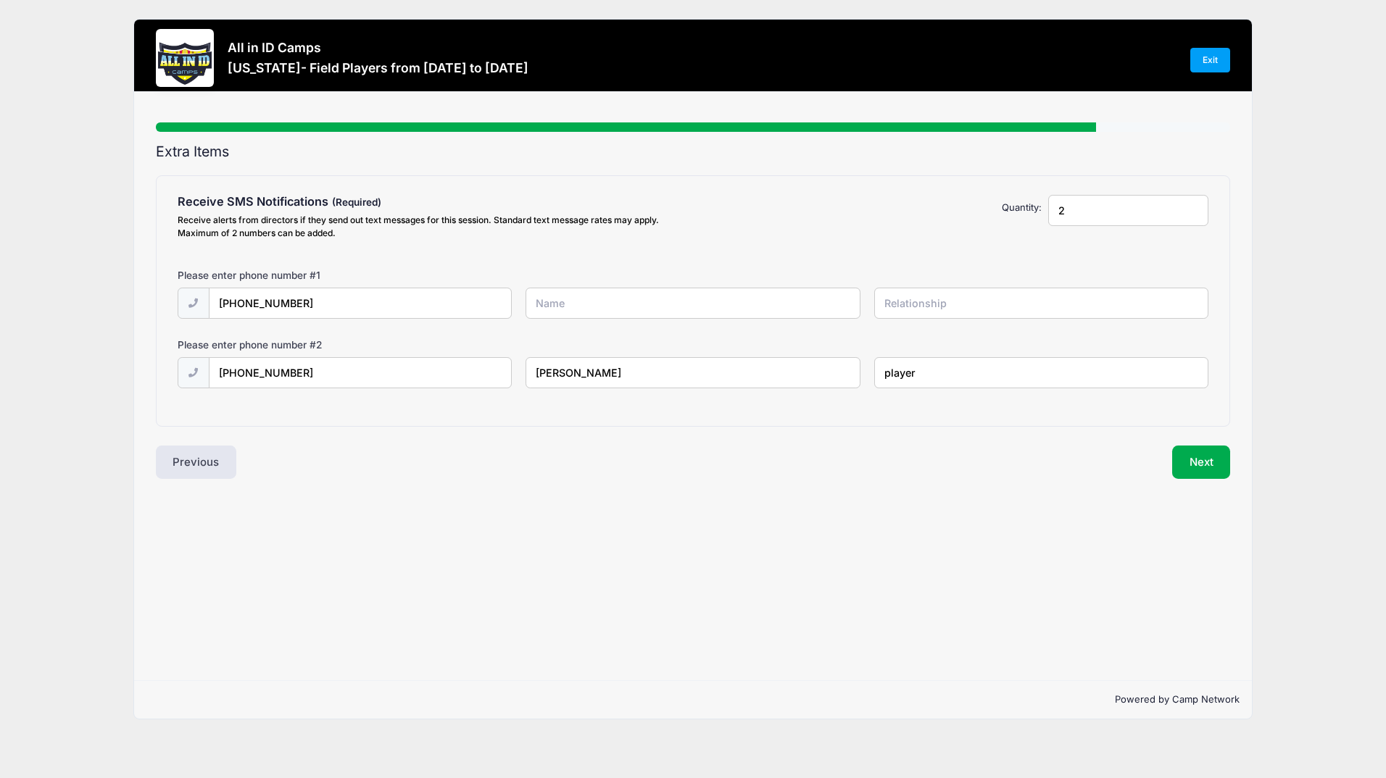
click at [551, 307] on input "text" at bounding box center [692, 303] width 334 height 31
type input "[PERSON_NAME]"
type input "P"
type input "parent"
click at [1185, 459] on button "Next" at bounding box center [1201, 462] width 59 height 33
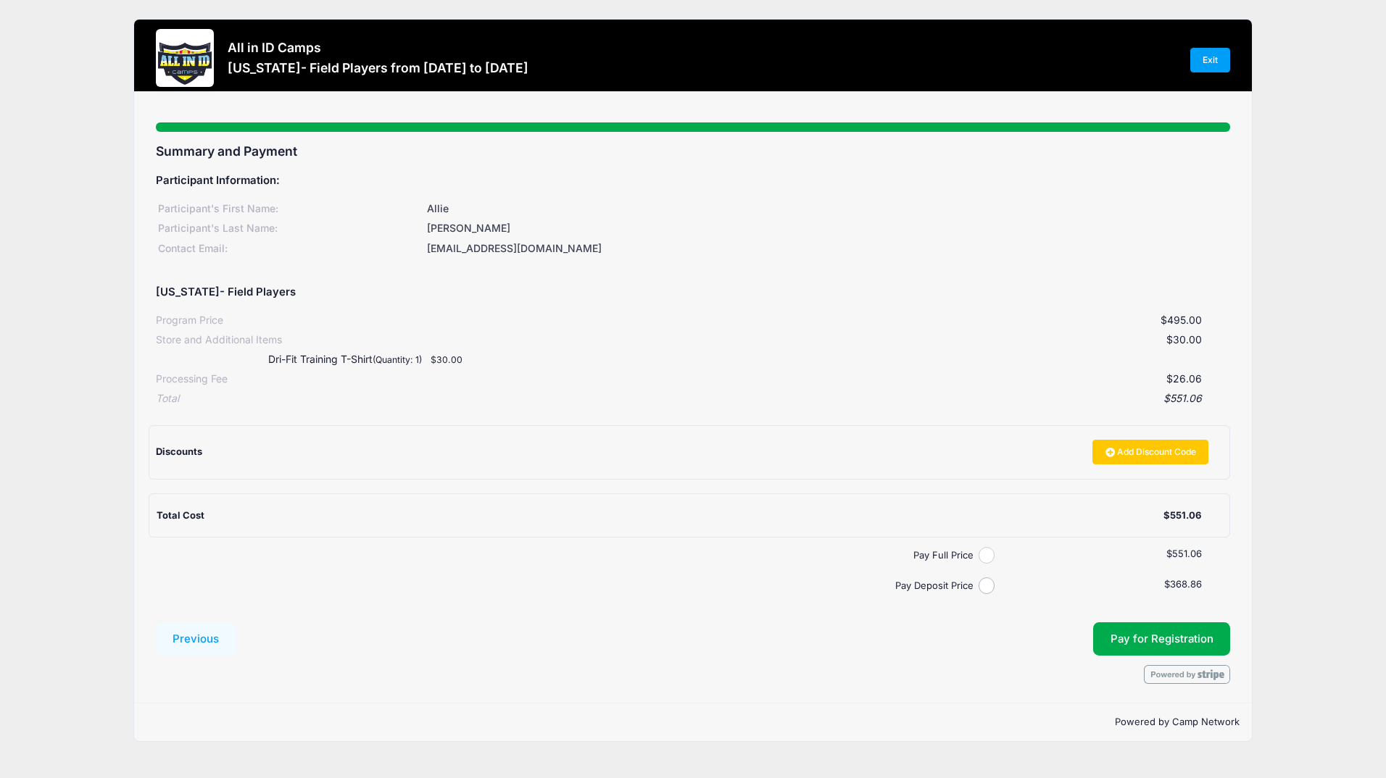
click at [987, 554] on input "Pay Full Price" at bounding box center [986, 555] width 17 height 17
radio input "true"
click at [1160, 631] on button "Pay for Registration" at bounding box center [1162, 639] width 138 height 33
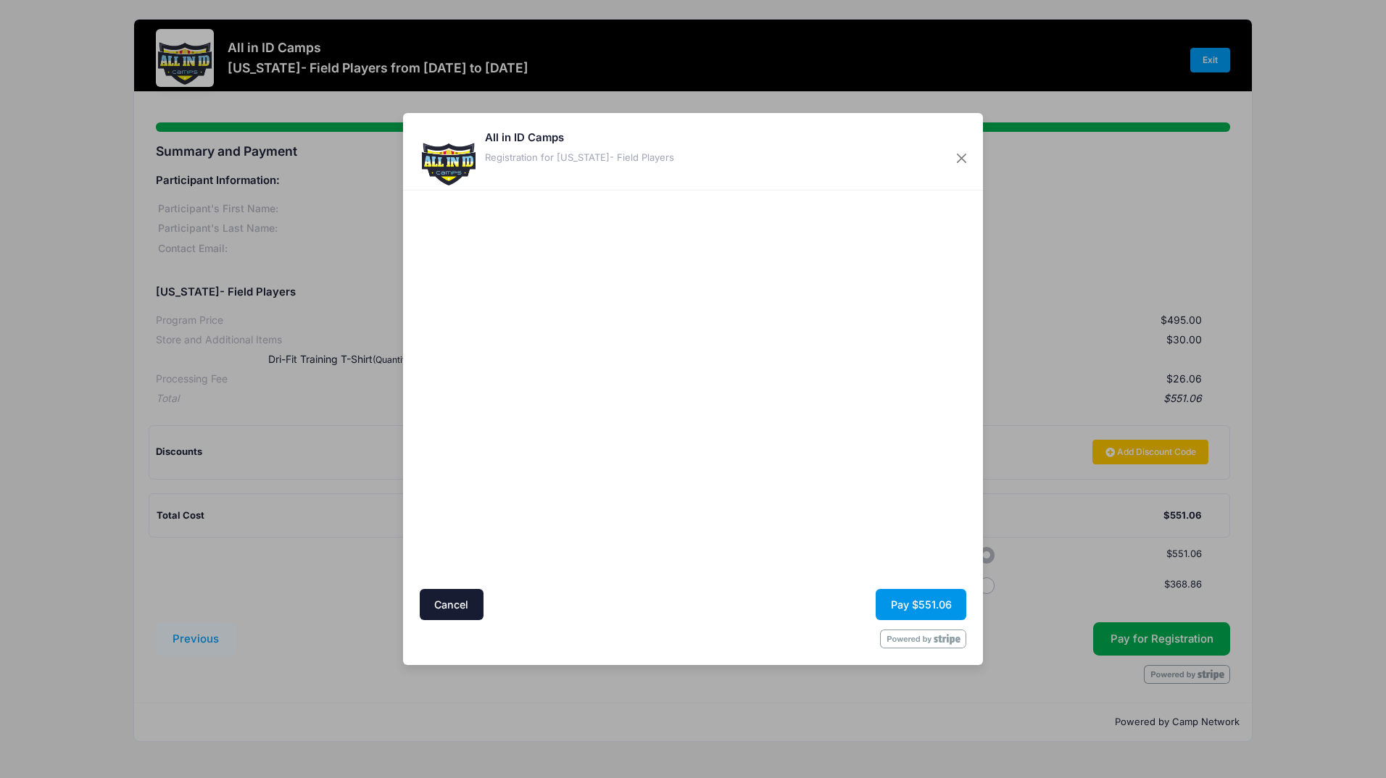
click at [937, 606] on button "Pay $551.06" at bounding box center [920, 604] width 91 height 31
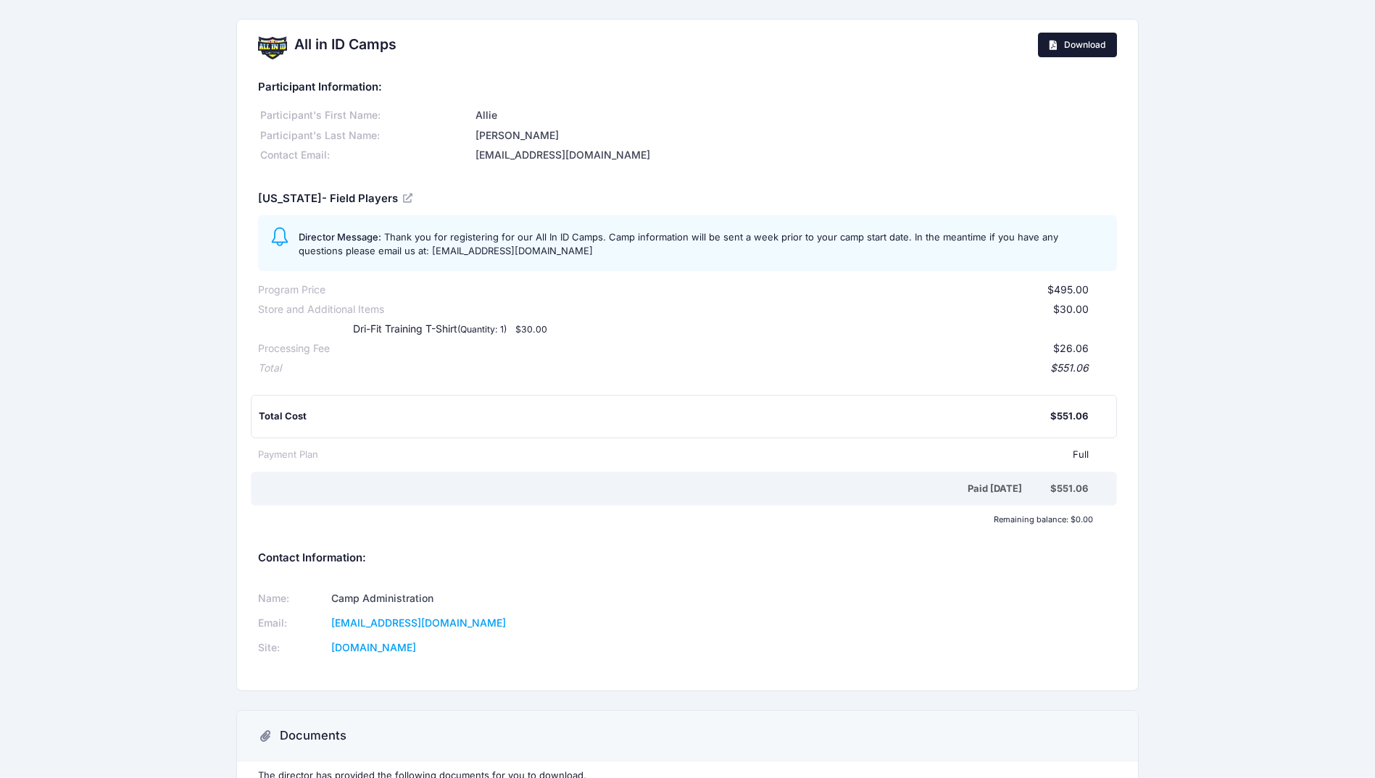
click at [1058, 50] on link "Download" at bounding box center [1077, 45] width 79 height 25
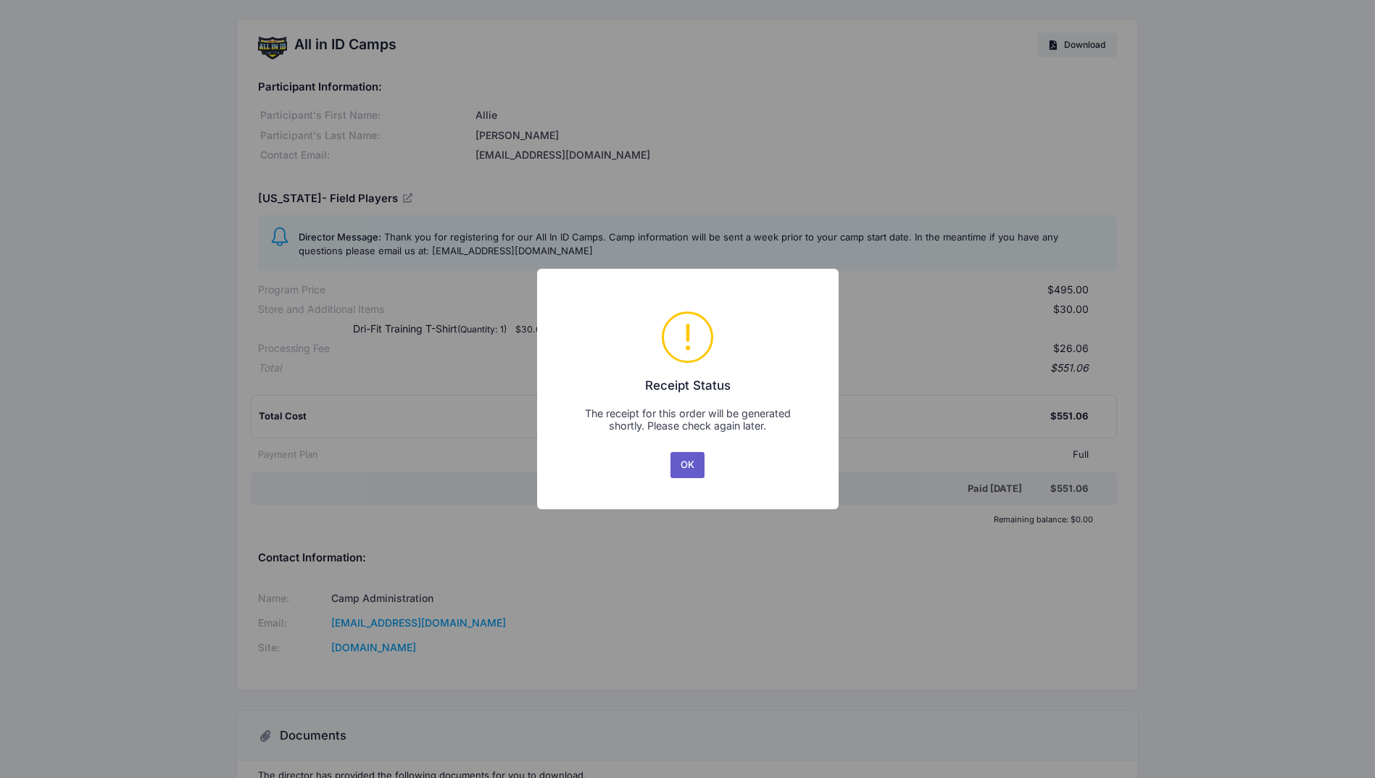
click at [688, 467] on button "OK" at bounding box center [687, 465] width 35 height 26
